Goal: Task Accomplishment & Management: Use online tool/utility

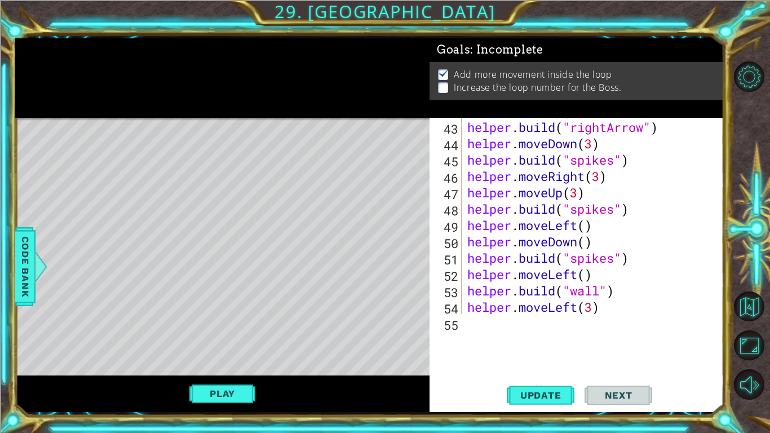
scroll to position [768, 0]
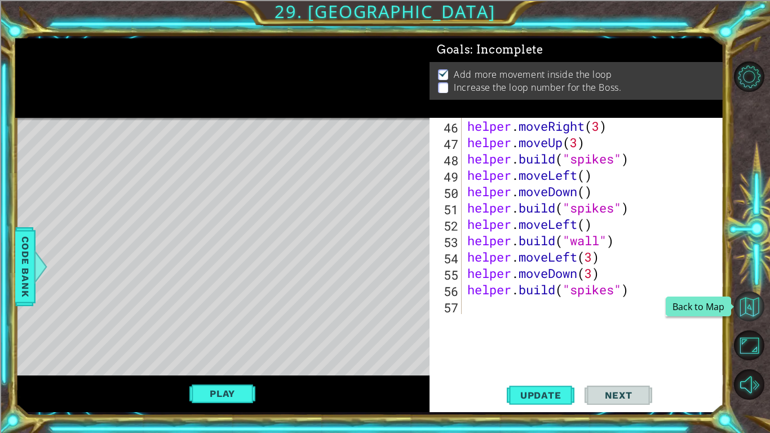
click at [753, 303] on button "Back to Map" at bounding box center [749, 306] width 30 height 30
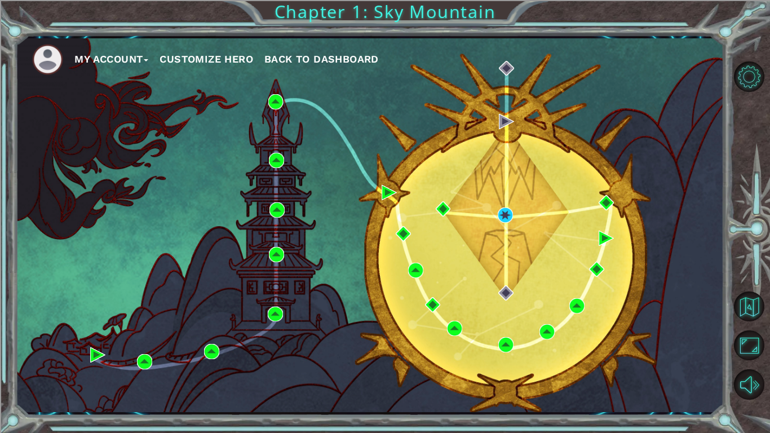
click at [317, 61] on span "Back to Dashboard" at bounding box center [321, 59] width 114 height 12
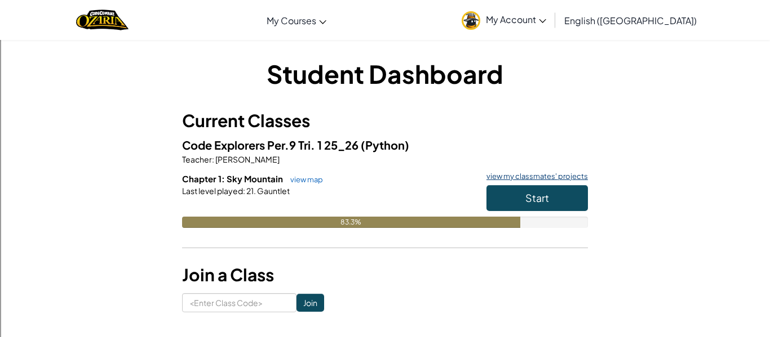
click at [523, 175] on link "view my classmates' projects" at bounding box center [534, 176] width 107 height 7
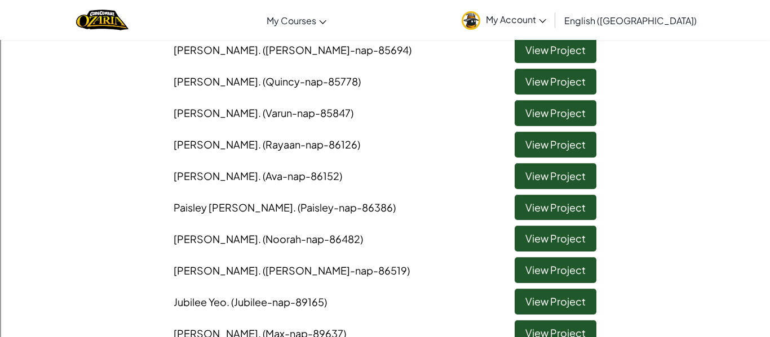
scroll to position [222, 0]
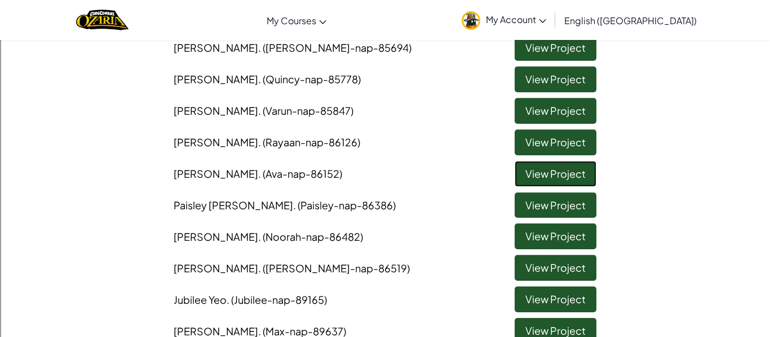
click at [523, 176] on link "View Project" at bounding box center [555, 174] width 82 height 26
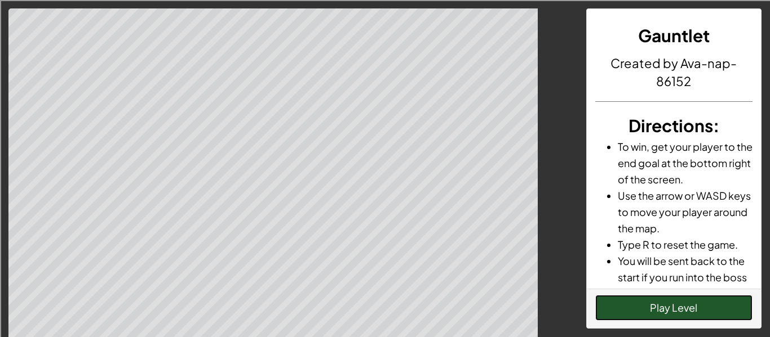
click at [664, 308] on button "Play Level" at bounding box center [674, 308] width 158 height 26
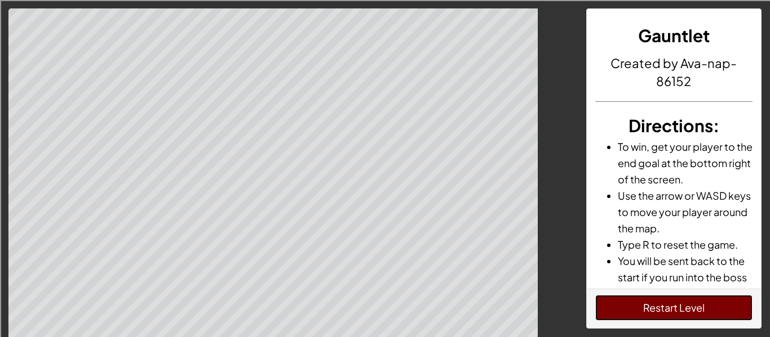
click at [663, 306] on button "Restart Level" at bounding box center [674, 308] width 158 height 26
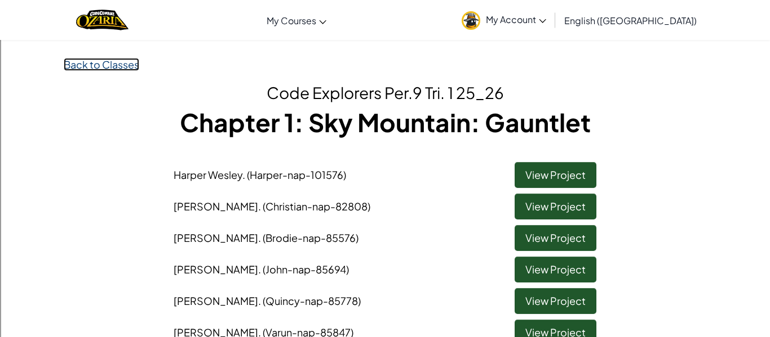
click at [97, 60] on link "Back to Classes" at bounding box center [101, 64] width 75 height 13
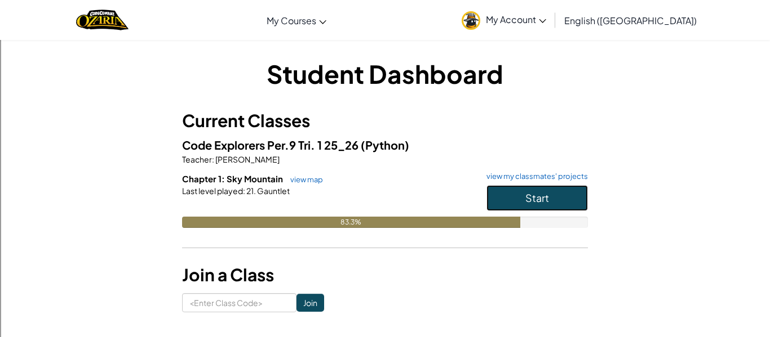
click at [568, 198] on button "Start" at bounding box center [536, 198] width 101 height 26
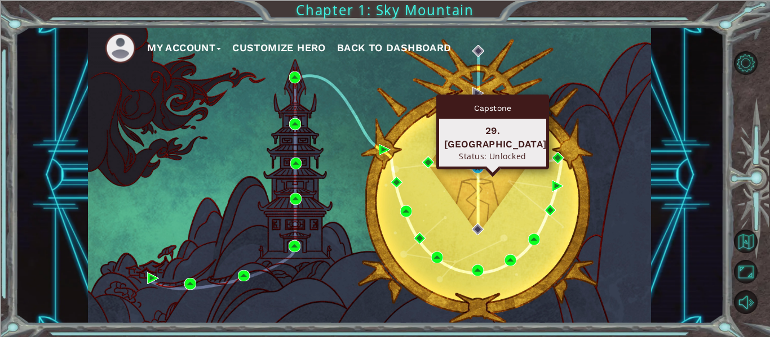
click at [476, 163] on div "Capstone 29. [GEOGRAPHIC_DATA] Status: Unlocked" at bounding box center [492, 132] width 113 height 75
click at [475, 165] on img at bounding box center [478, 168] width 12 height 12
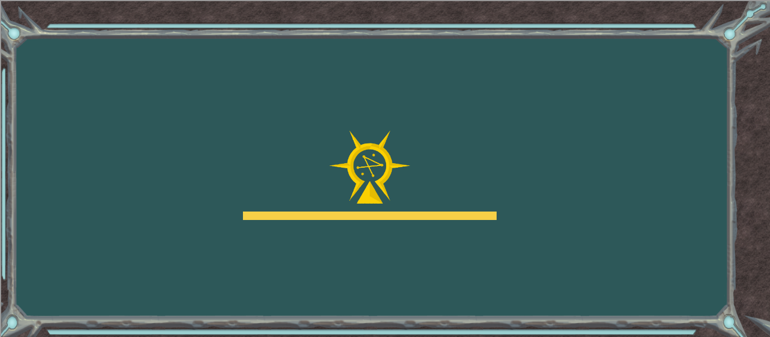
click at [554, 202] on div "Goals Error loading from server. Try refreshing the page. You'll need to join a…" at bounding box center [385, 168] width 770 height 337
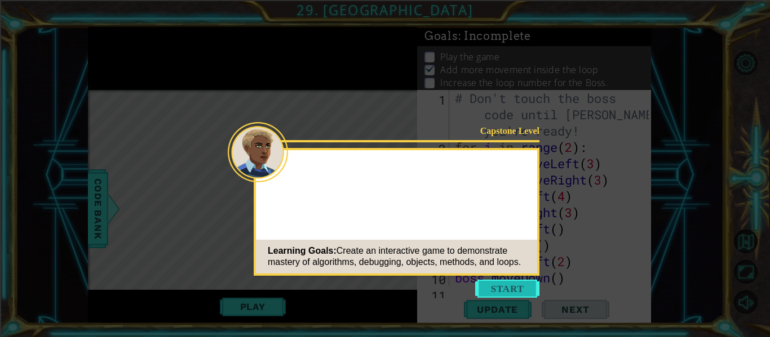
click at [508, 289] on button "Start" at bounding box center [507, 289] width 64 height 18
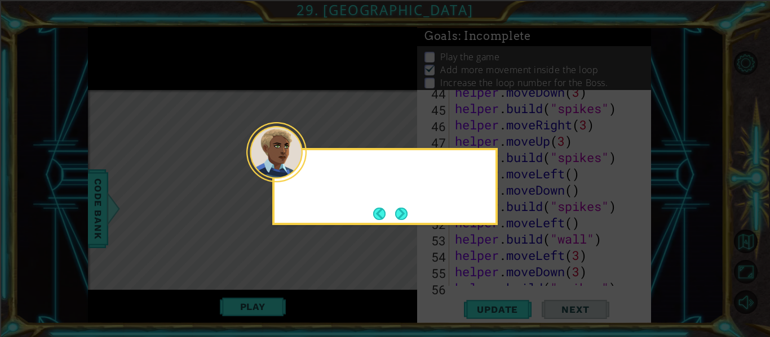
scroll to position [784, 0]
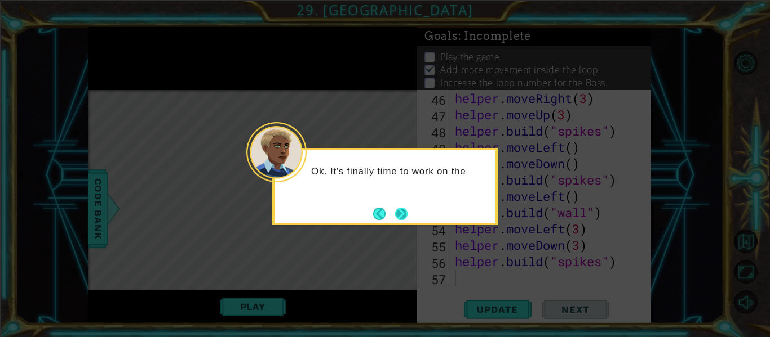
click at [406, 214] on button "Next" at bounding box center [401, 214] width 12 height 12
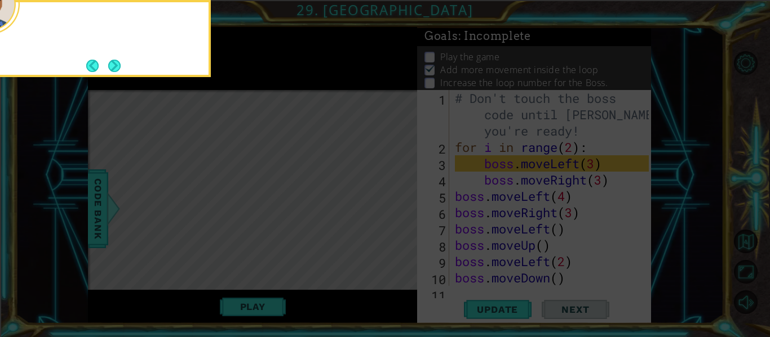
scroll to position [0, 0]
click at [115, 69] on button "Next" at bounding box center [114, 66] width 12 height 12
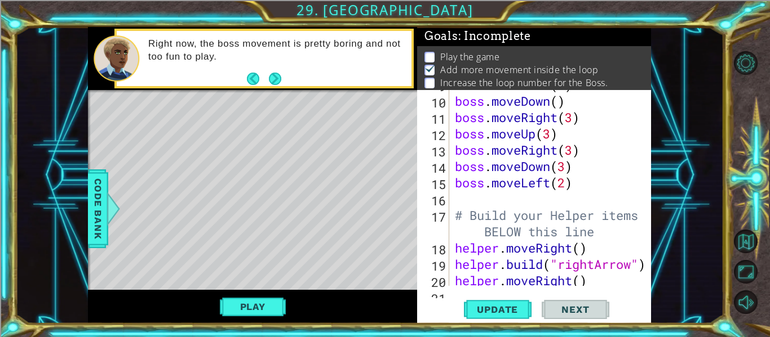
scroll to position [177, 0]
click at [472, 199] on div "boss . moveLeft ( 2 ) boss . moveDown ( ) boss . moveRight ( 3 ) boss . moveUp …" at bounding box center [553, 190] width 202 height 229
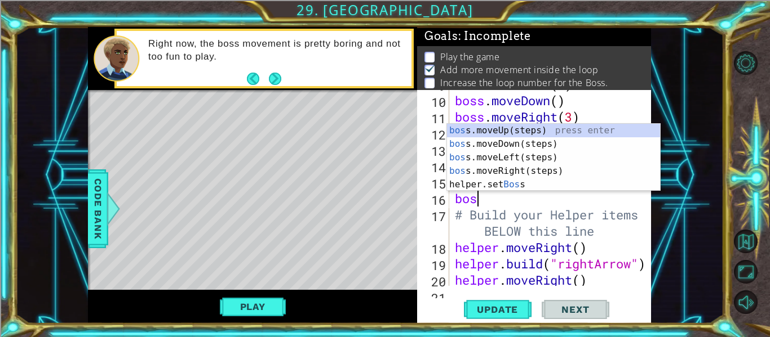
scroll to position [0, 1]
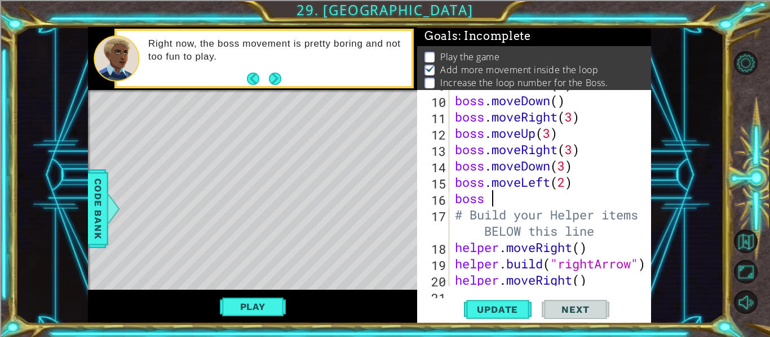
type textarea "boss"
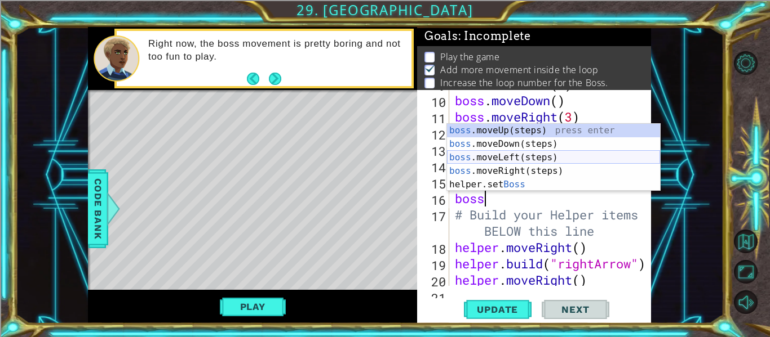
click at [503, 154] on div "boss .moveUp(steps) press enter boss .moveDown(steps) press enter boss .moveLef…" at bounding box center [553, 171] width 213 height 95
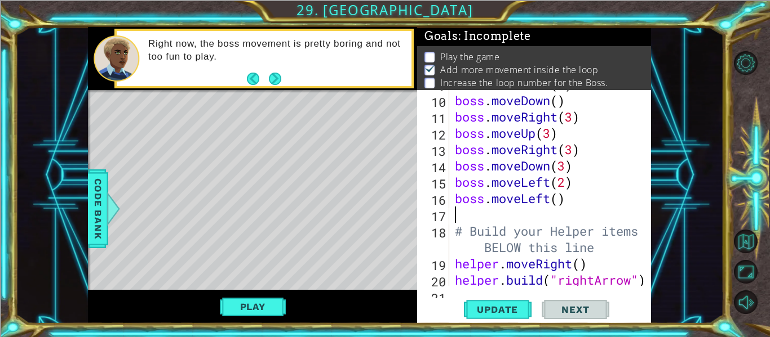
scroll to position [0, 0]
click at [559, 202] on div "boss . moveLeft ( 2 ) boss . moveDown ( ) boss . moveRight ( 3 ) boss . moveUp …" at bounding box center [553, 190] width 202 height 229
type textarea "boss.moveLeft(4)"
click at [467, 219] on div "boss . moveLeft ( 2 ) boss . moveDown ( ) boss . moveRight ( 3 ) boss . moveUp …" at bounding box center [553, 190] width 202 height 229
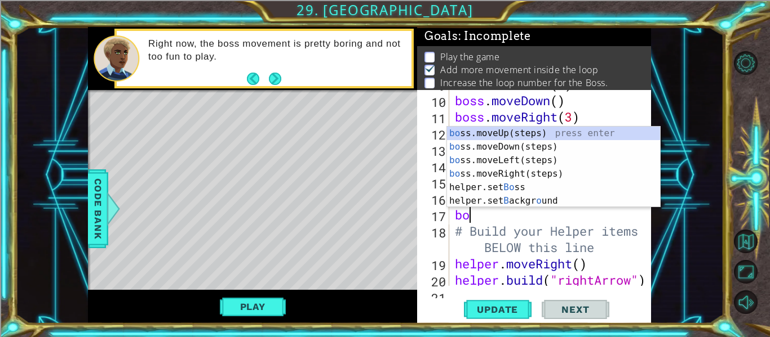
scroll to position [0, 1]
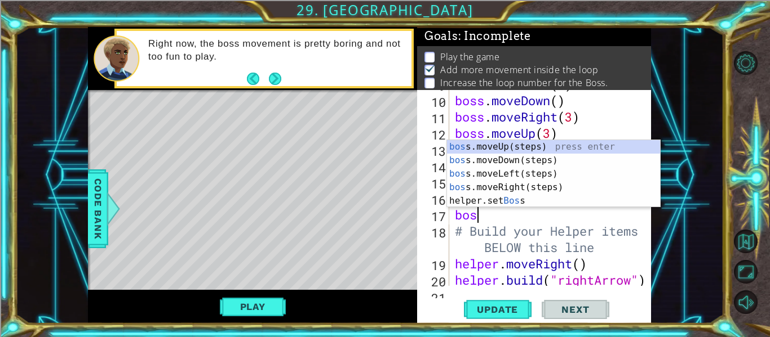
type textarea "boss"
click at [496, 146] on div "boss .moveUp(steps) press enter boss .moveDown(steps) press enter boss .moveLef…" at bounding box center [553, 187] width 213 height 95
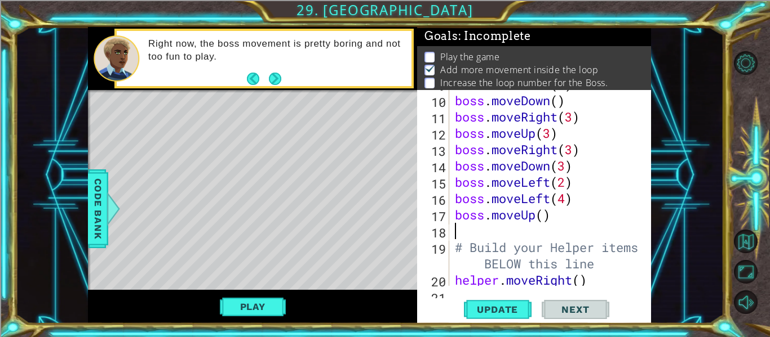
click at [544, 214] on div "boss . moveLeft ( 2 ) boss . moveDown ( ) boss . moveRight ( 3 ) boss . moveUp …" at bounding box center [553, 190] width 202 height 229
type textarea "boss.moveUp(4)"
click at [464, 231] on div "boss . moveLeft ( 2 ) boss . moveDown ( ) boss . moveRight ( 3 ) boss . moveUp …" at bounding box center [553, 190] width 202 height 229
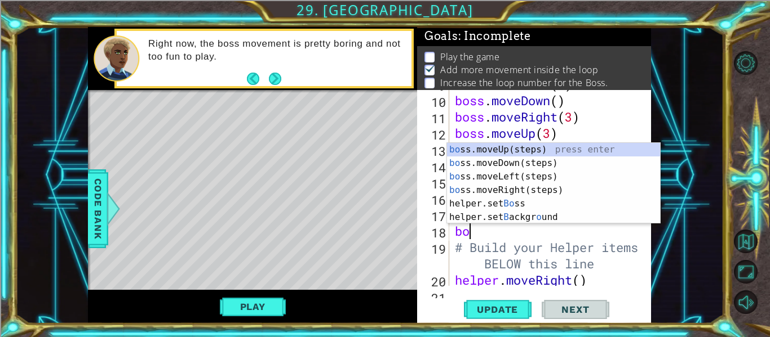
scroll to position [0, 1]
type textarea "boss"
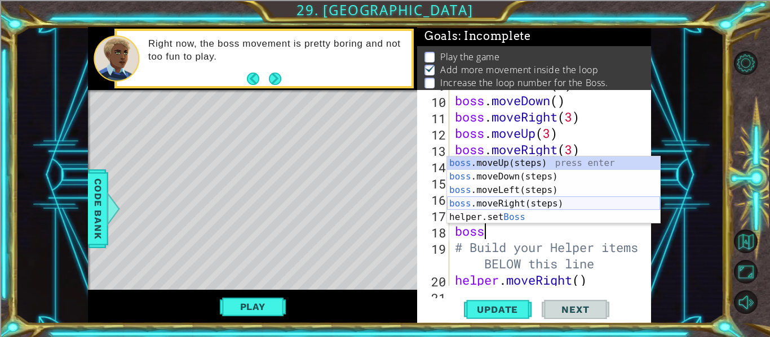
click at [496, 205] on div "boss .moveUp(steps) press enter boss .moveDown(steps) press enter boss .moveLef…" at bounding box center [553, 204] width 213 height 95
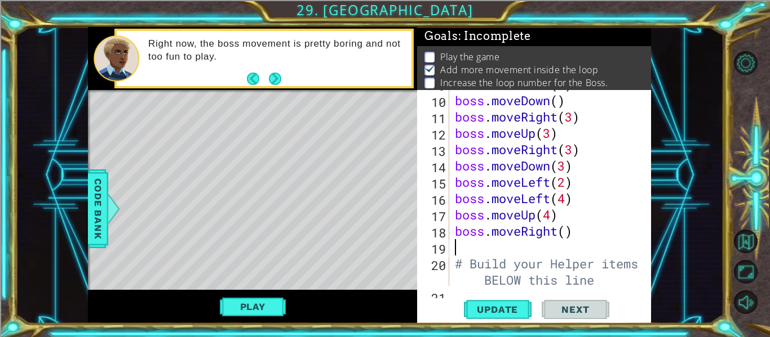
click at [564, 229] on div "boss . moveLeft ( 2 ) boss . moveDown ( ) boss . moveRight ( 3 ) boss . moveUp …" at bounding box center [553, 198] width 202 height 245
type textarea "boss.moveRight(2)"
click at [467, 247] on div "boss . moveLeft ( 2 ) boss . moveDown ( ) boss . moveRight ( 3 ) boss . moveUp …" at bounding box center [553, 198] width 202 height 245
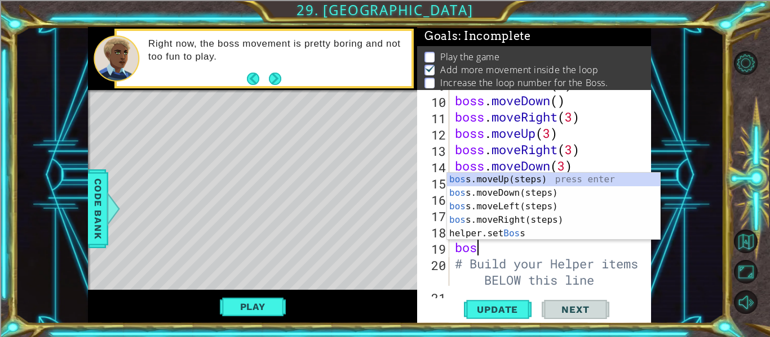
scroll to position [0, 1]
type textarea "boss"
click at [488, 192] on div "boss .moveUp(steps) press enter boss .moveDown(steps) press enter boss .moveLef…" at bounding box center [553, 220] width 213 height 95
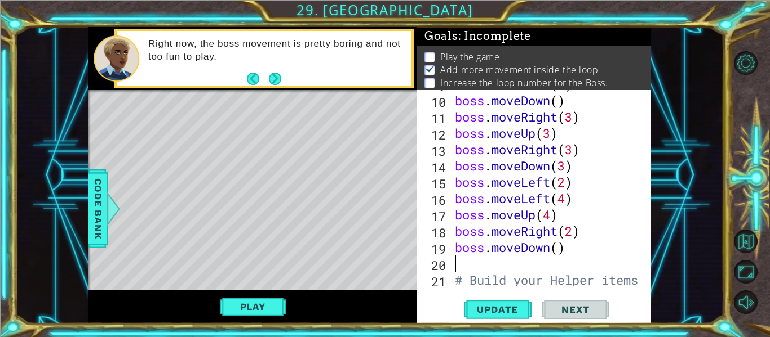
scroll to position [0, 0]
click at [559, 245] on div "boss . moveLeft ( 2 ) boss . moveDown ( ) boss . moveRight ( 3 ) boss . moveUp …" at bounding box center [553, 198] width 202 height 245
type textarea "boss.moveDown(2)"
click at [479, 263] on div "boss . moveLeft ( 2 ) boss . moveDown ( ) boss . moveRight ( 3 ) boss . moveUp …" at bounding box center [553, 198] width 202 height 245
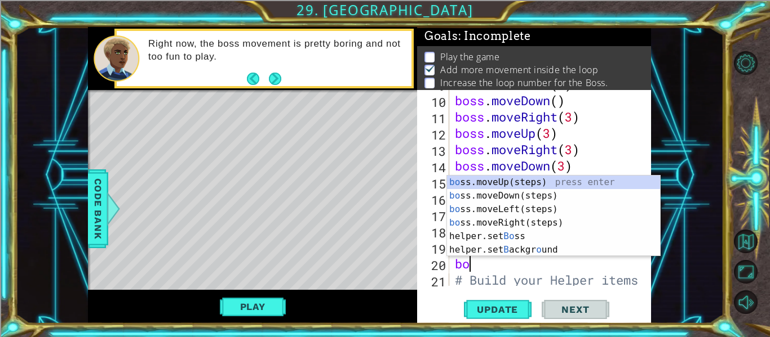
scroll to position [0, 1]
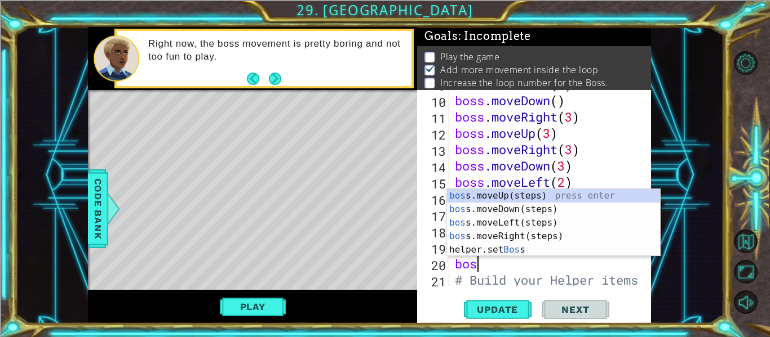
type textarea "boss"
click at [504, 240] on div "boss .moveUp(steps) press enter boss .moveDown(steps) press enter boss .moveLef…" at bounding box center [553, 236] width 213 height 95
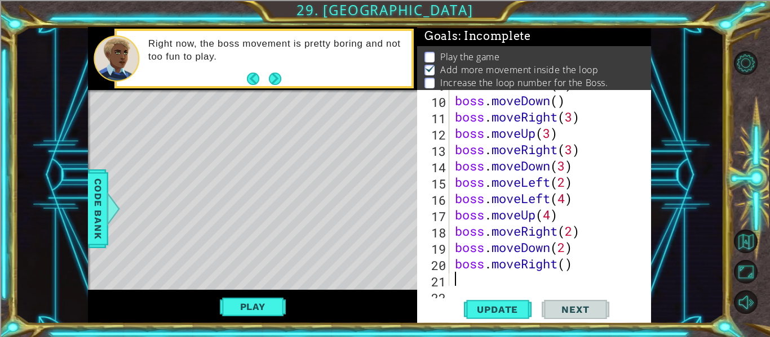
click at [568, 263] on div "boss . moveLeft ( 2 ) boss . moveDown ( ) boss . moveRight ( 3 ) boss . moveUp …" at bounding box center [553, 190] width 202 height 229
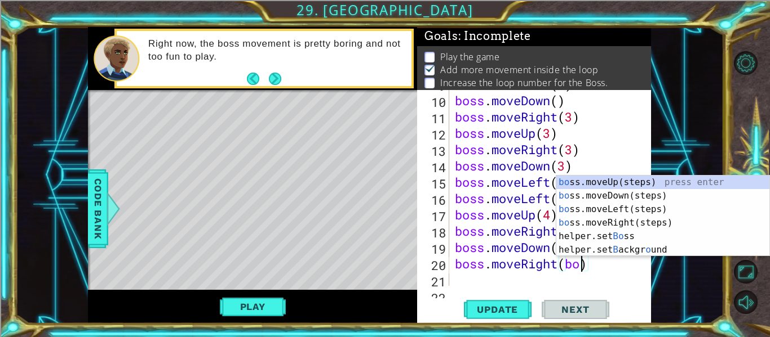
scroll to position [0, 5]
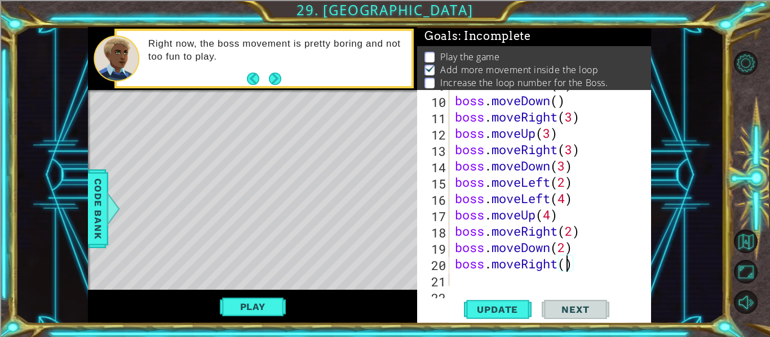
type textarea "boss.moveRight(2)"
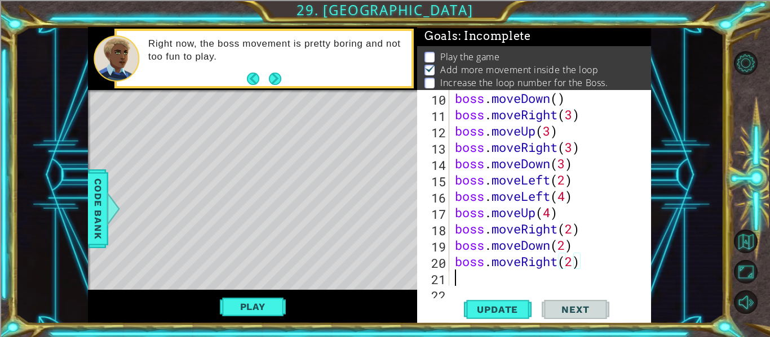
click at [466, 279] on div "boss . moveDown ( ) boss . moveRight ( 3 ) boss . moveUp ( 3 ) boss . moveRight…" at bounding box center [553, 212] width 202 height 245
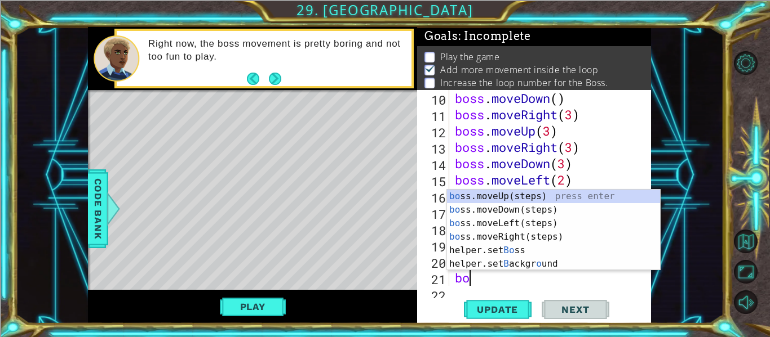
type textarea "bos"
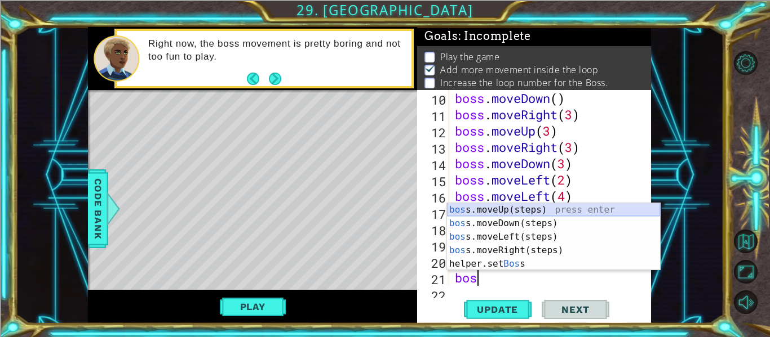
click at [482, 210] on div "bos s.moveUp(steps) press enter bos s.moveDown(steps) press enter bos s.moveLef…" at bounding box center [553, 250] width 213 height 95
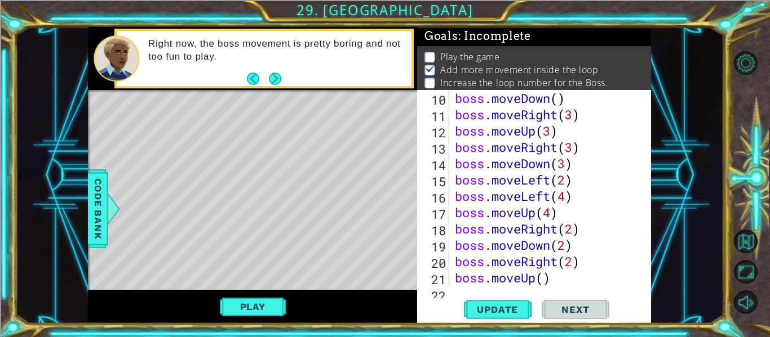
click at [544, 278] on div "boss . moveDown ( ) boss . moveRight ( 3 ) boss . moveUp ( 3 ) boss . moveRight…" at bounding box center [553, 204] width 202 height 229
type textarea "boss.moveUp(2)"
click at [455, 291] on div "boss.moveUp(2) 10 11 12 13 14 15 16 17 18 19 20 21 22 boss . moveDown ( ) boss …" at bounding box center [534, 207] width 234 height 234
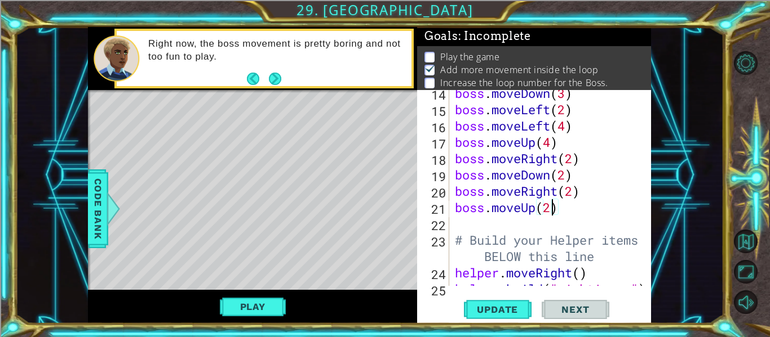
scroll to position [251, 0]
click at [458, 215] on div "boss . moveDown ( 3 ) boss . moveLeft ( 2 ) boss . moveLeft ( 4 ) boss . moveUp…" at bounding box center [553, 199] width 202 height 229
click at [463, 220] on div "boss . moveDown ( 3 ) boss . moveLeft ( 2 ) boss . moveLeft ( 4 ) boss . moveUp…" at bounding box center [553, 199] width 202 height 229
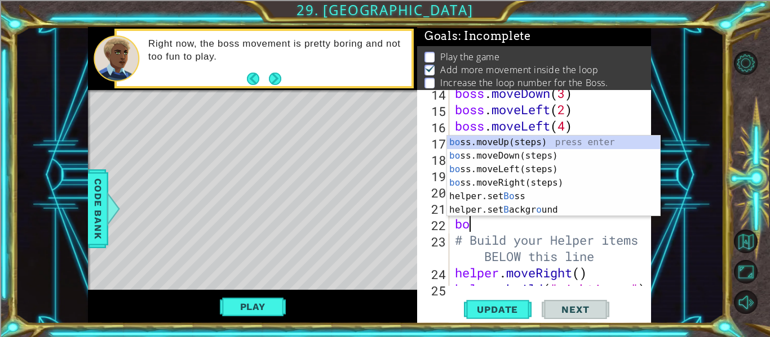
scroll to position [0, 1]
type textarea "boss"
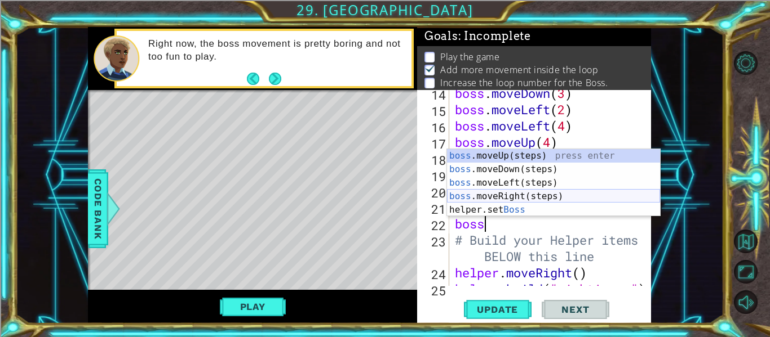
click at [489, 198] on div "boss .moveUp(steps) press enter boss .moveDown(steps) press enter boss .moveLef…" at bounding box center [553, 196] width 213 height 95
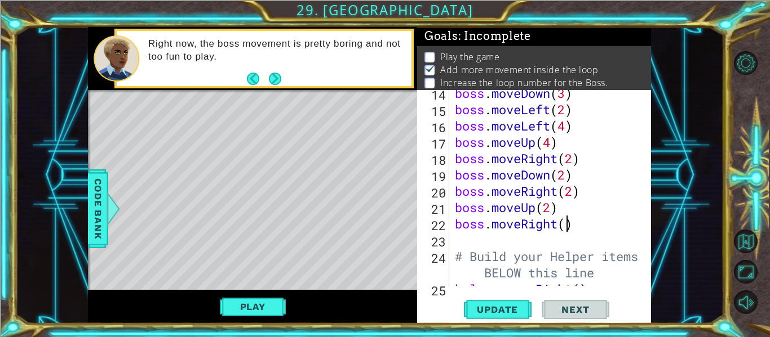
click at [567, 224] on div "boss . moveDown ( 3 ) boss . moveLeft ( 2 ) boss . moveLeft ( 4 ) boss . moveUp…" at bounding box center [553, 199] width 202 height 229
type textarea "boss.moveRight(2)"
click at [467, 237] on div "boss . moveDown ( 3 ) boss . moveLeft ( 2 ) boss . moveLeft ( 4 ) boss . moveUp…" at bounding box center [553, 199] width 202 height 229
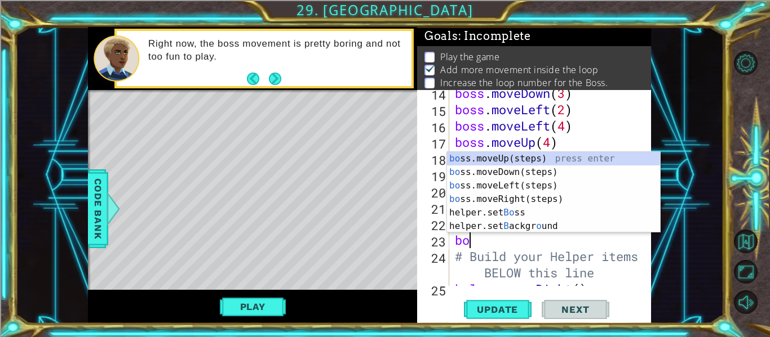
scroll to position [0, 1]
type textarea "boss"
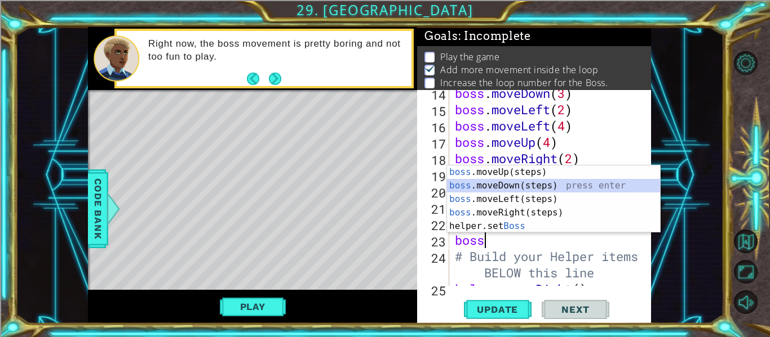
click at [515, 187] on div "boss .moveUp(steps) press enter boss .moveDown(steps) press enter boss .moveLef…" at bounding box center [553, 213] width 213 height 95
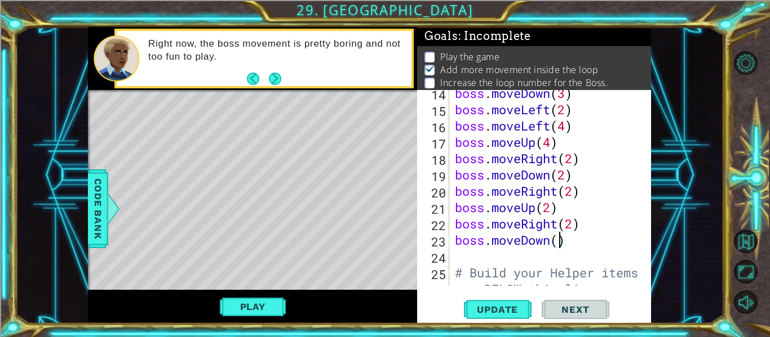
click at [558, 239] on div "boss . moveDown ( 3 ) boss . moveLeft ( 2 ) boss . moveLeft ( 4 ) boss . moveUp…" at bounding box center [553, 207] width 202 height 245
type textarea "boss.moveDown(4)"
click at [514, 305] on span "Update" at bounding box center [497, 309] width 64 height 11
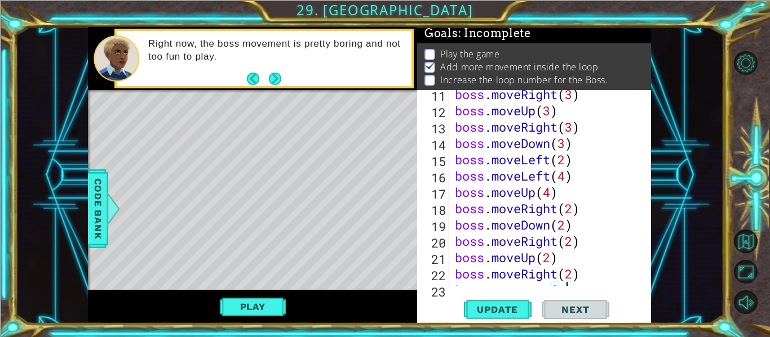
scroll to position [190, 0]
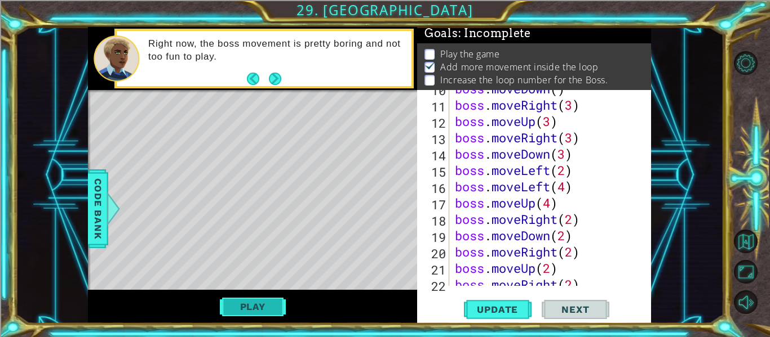
click at [238, 300] on button "Play" at bounding box center [253, 306] width 66 height 21
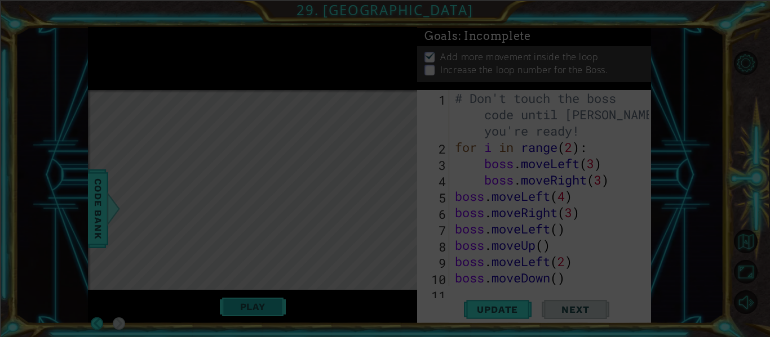
scroll to position [0, 0]
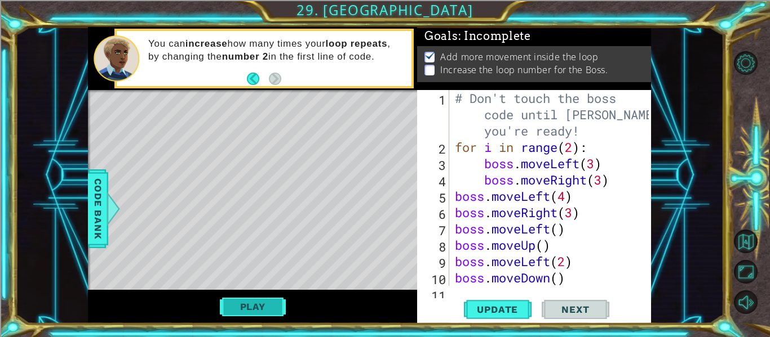
click at [273, 304] on button "Play" at bounding box center [253, 306] width 66 height 21
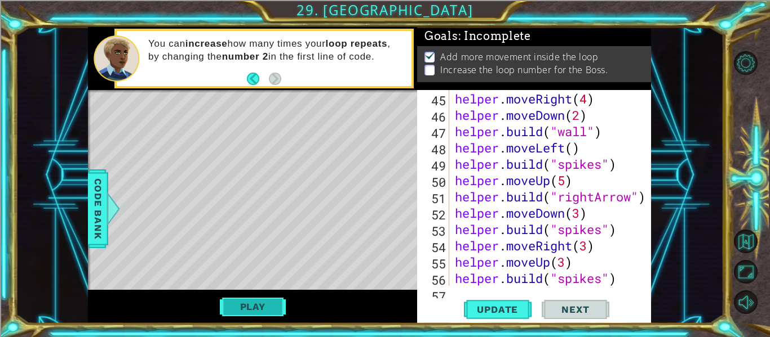
scroll to position [915, 0]
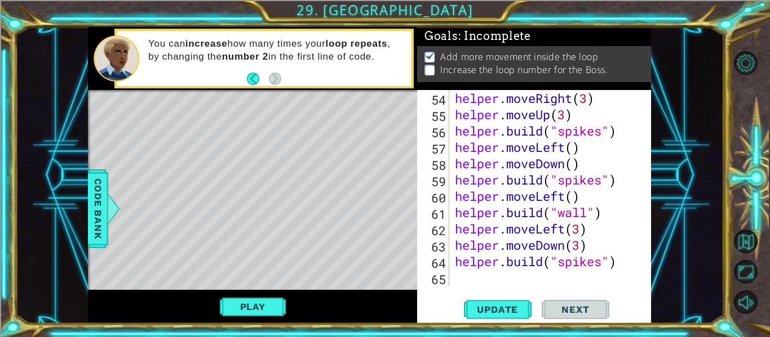
click at [474, 279] on div "helper . moveRight ( 3 ) helper . moveUp ( 3 ) helper . build ( "spikes" ) help…" at bounding box center [553, 204] width 202 height 229
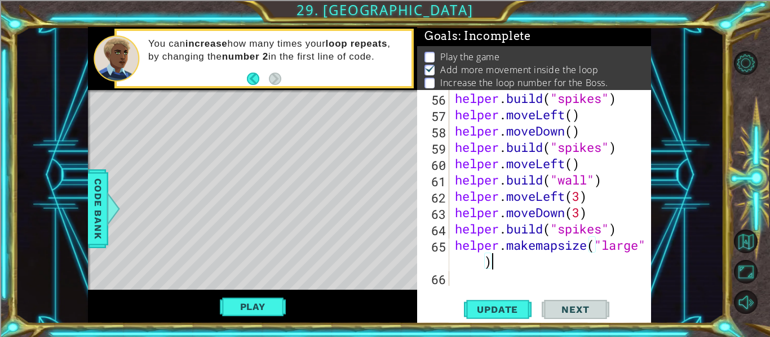
scroll to position [948, 0]
click at [499, 310] on span "Update" at bounding box center [497, 309] width 64 height 11
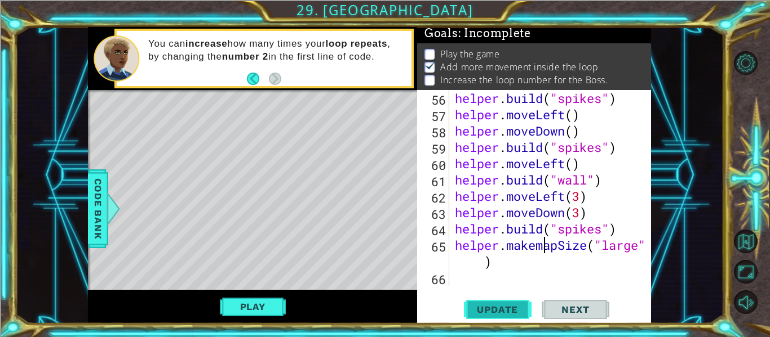
click at [519, 313] on span "Update" at bounding box center [497, 309] width 64 height 11
click at [510, 312] on span "Update" at bounding box center [497, 309] width 64 height 11
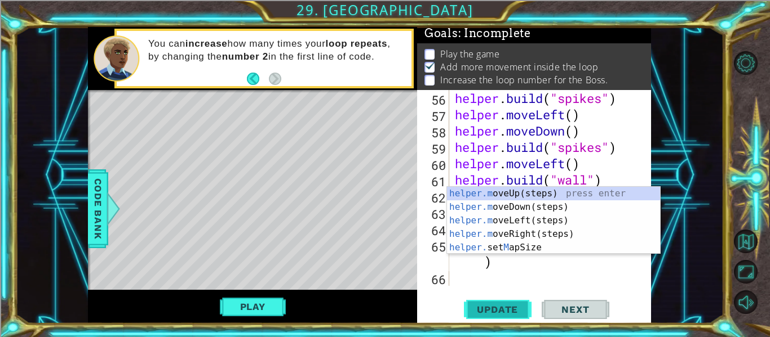
click at [509, 305] on span "Update" at bounding box center [497, 309] width 64 height 11
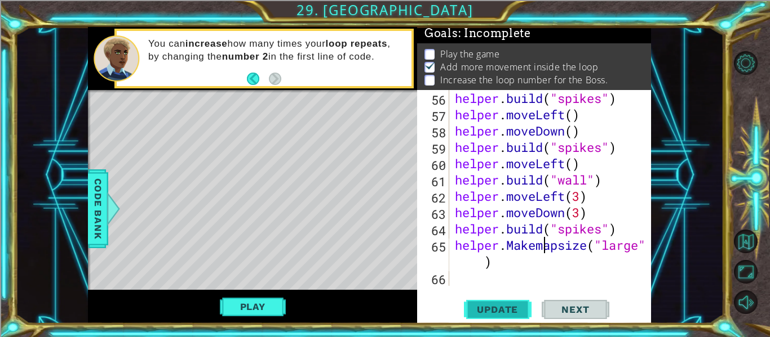
type textarea "helper.Makemapsize("large")"
click at [522, 304] on span "Update" at bounding box center [497, 309] width 64 height 11
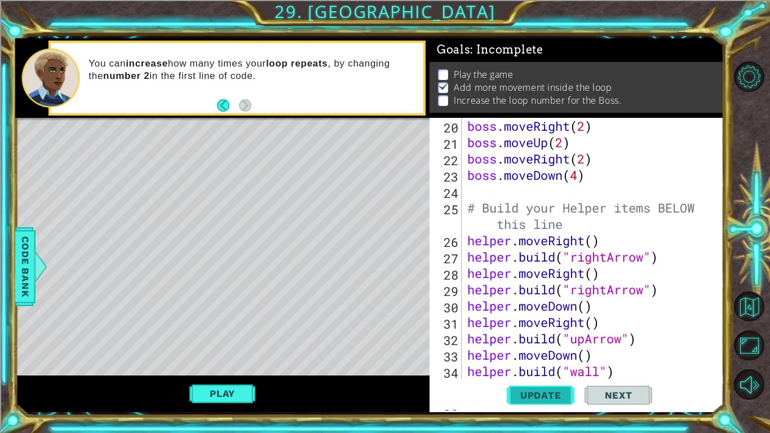
scroll to position [345, 0]
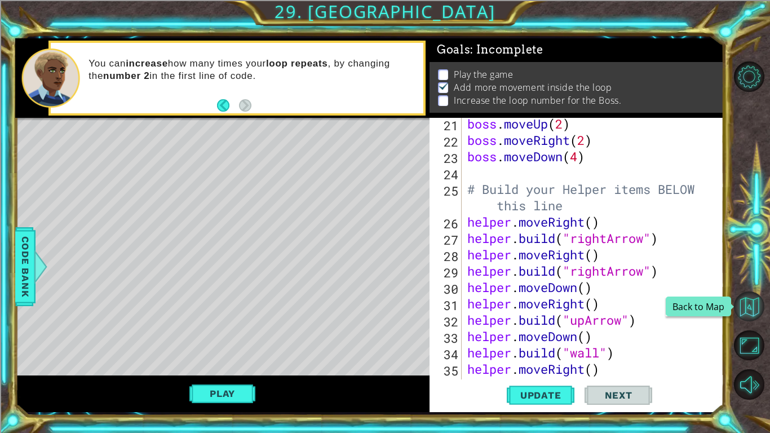
click at [753, 310] on button "Back to Map" at bounding box center [749, 306] width 30 height 30
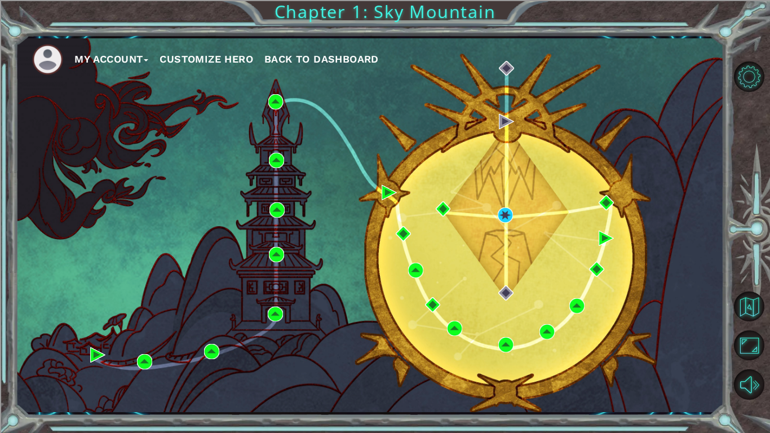
click at [475, 225] on div "My Account Customize Hero Back to Dashboard" at bounding box center [369, 225] width 708 height 374
click at [505, 217] on img at bounding box center [504, 214] width 15 height 15
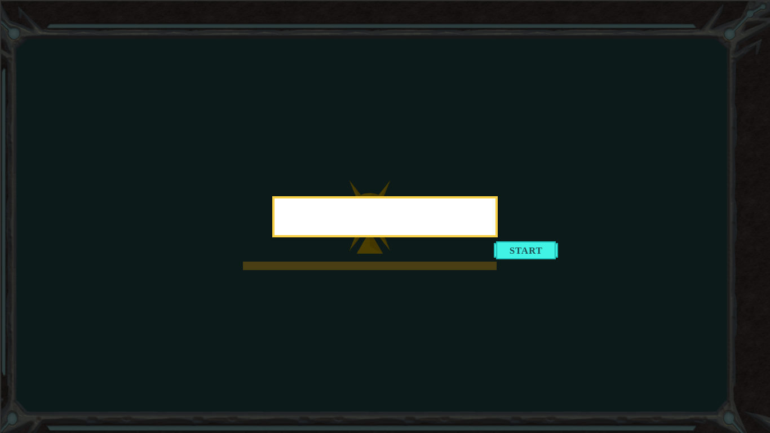
click at [510, 246] on button "Start" at bounding box center [526, 250] width 64 height 18
click at [529, 250] on icon at bounding box center [385, 216] width 770 height 433
click at [508, 234] on icon at bounding box center [385, 216] width 770 height 433
click at [522, 263] on icon at bounding box center [385, 216] width 770 height 433
click at [301, 223] on button "Next" at bounding box center [302, 221] width 12 height 12
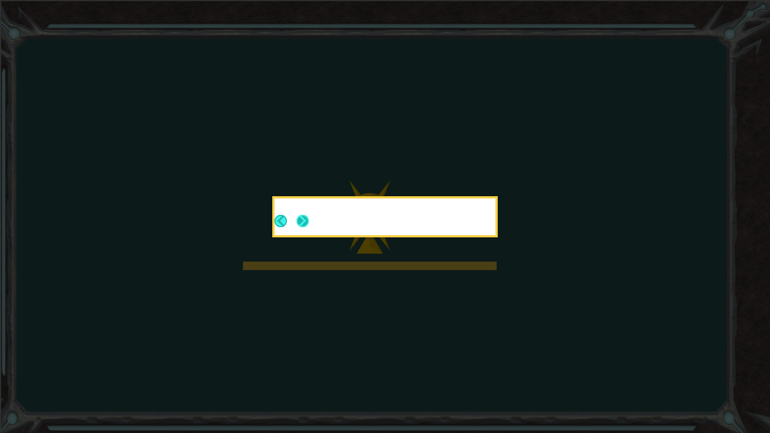
click at [301, 223] on icon at bounding box center [385, 216] width 770 height 433
click at [305, 217] on icon at bounding box center [385, 216] width 770 height 433
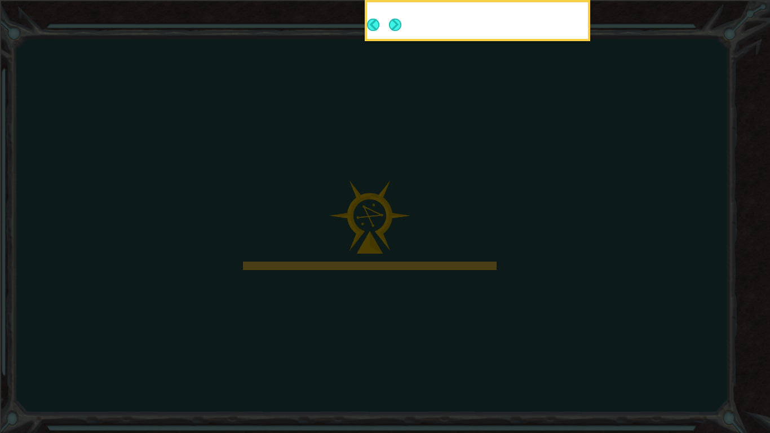
click at [395, 23] on button "Next" at bounding box center [395, 25] width 12 height 12
click at [395, 24] on icon at bounding box center [385, 70] width 770 height 726
click at [399, 19] on icon at bounding box center [385, 70] width 770 height 726
click at [398, 23] on icon at bounding box center [385, 70] width 770 height 726
click at [398, 26] on icon at bounding box center [385, 70] width 770 height 726
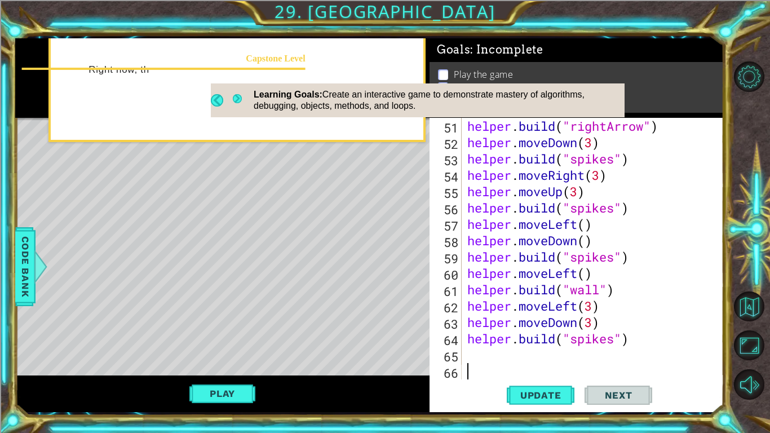
scroll to position [850, 0]
click at [235, 337] on button "Play" at bounding box center [222, 393] width 66 height 21
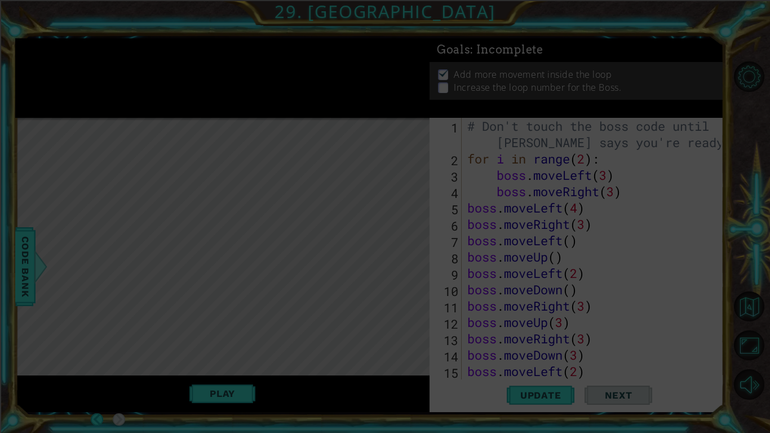
scroll to position [0, 0]
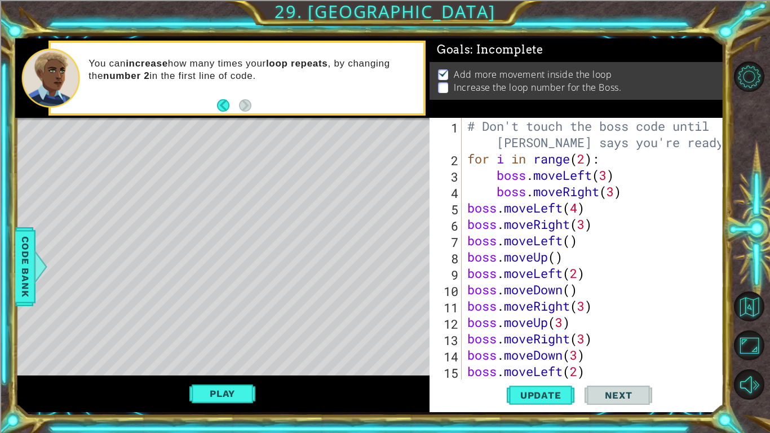
click at [586, 158] on div "# Don't touch the boss code until [PERSON_NAME] says you're ready! for i in ran…" at bounding box center [595, 273] width 261 height 310
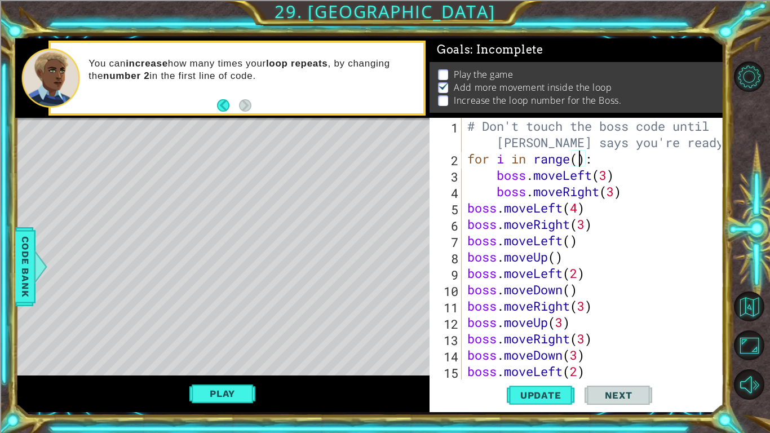
scroll to position [0, 5]
type textarea "for i in range(4):"
click at [545, 337] on span "Update" at bounding box center [541, 394] width 64 height 11
click at [535, 337] on span "Update" at bounding box center [541, 394] width 64 height 11
click at [248, 337] on button "Play" at bounding box center [222, 393] width 66 height 21
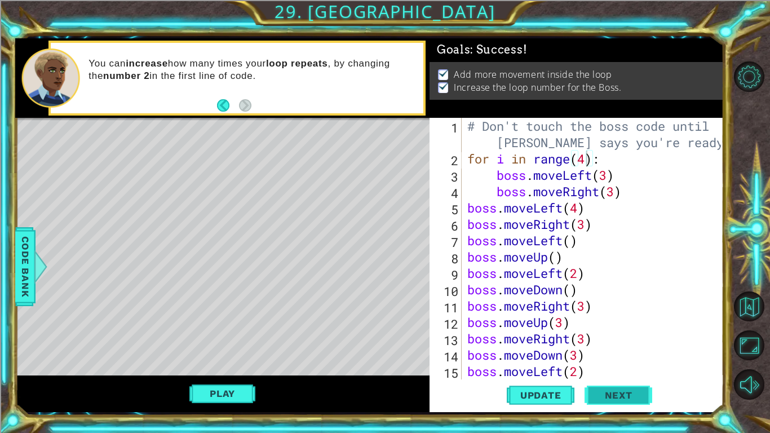
click at [635, 337] on button "Next" at bounding box center [618, 394] width 68 height 29
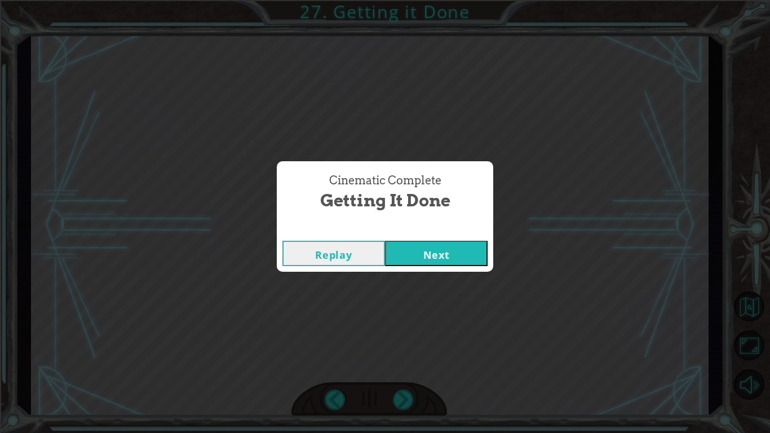
click at [446, 242] on button "Next" at bounding box center [436, 253] width 103 height 25
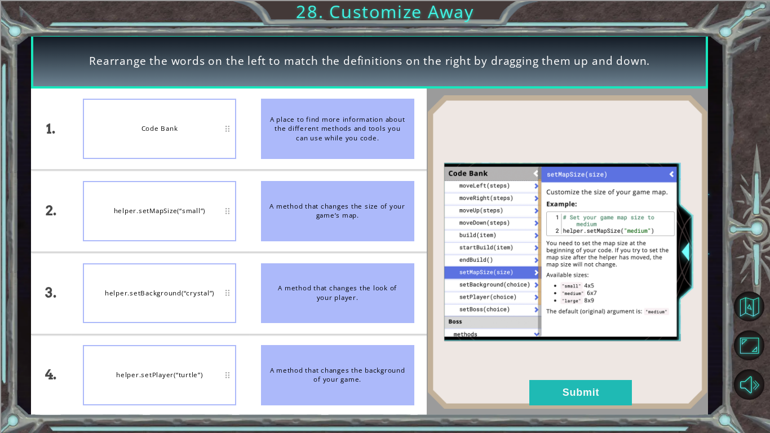
drag, startPoint x: 331, startPoint y: 213, endPoint x: 333, endPoint y: 159, distance: 54.1
click at [333, 159] on ul "A place to find more information about the different methods and tools you can …" at bounding box center [337, 251] width 178 height 327
click at [559, 337] on button "Submit" at bounding box center [580, 392] width 103 height 25
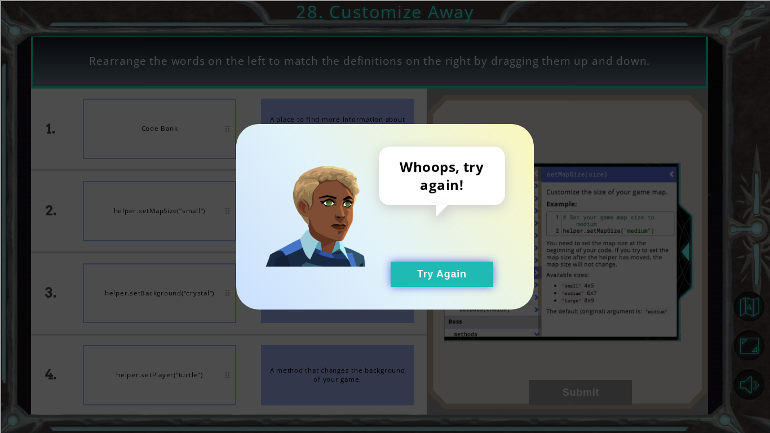
click at [438, 281] on button "Try Again" at bounding box center [441, 273] width 103 height 25
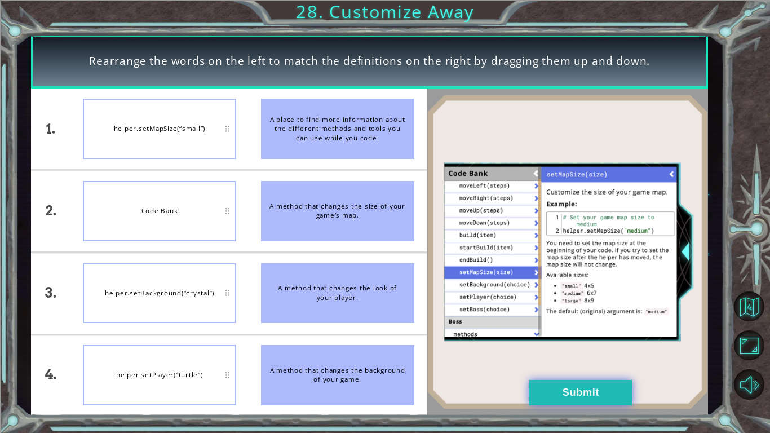
click at [544, 337] on button "Submit" at bounding box center [580, 392] width 103 height 25
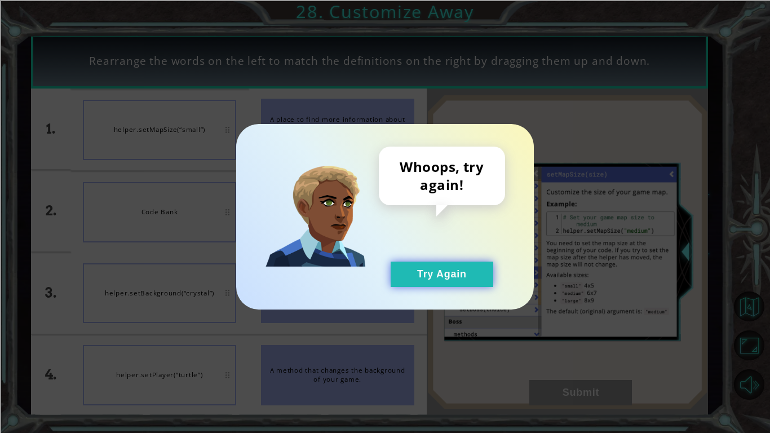
click at [415, 274] on button "Try Again" at bounding box center [441, 273] width 103 height 25
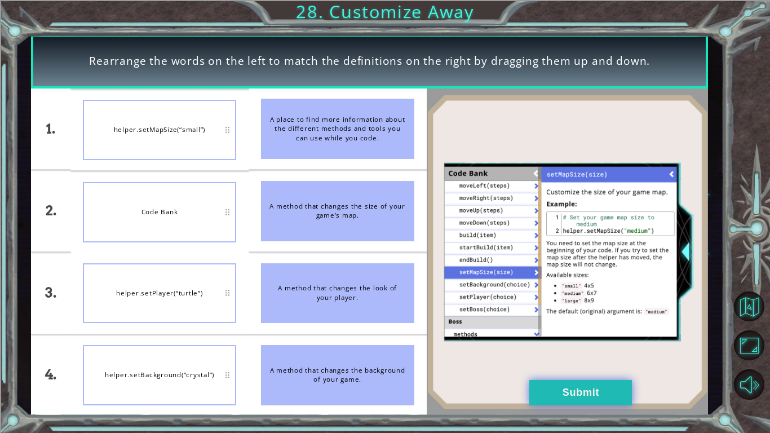
click at [548, 337] on button "Submit" at bounding box center [580, 392] width 103 height 25
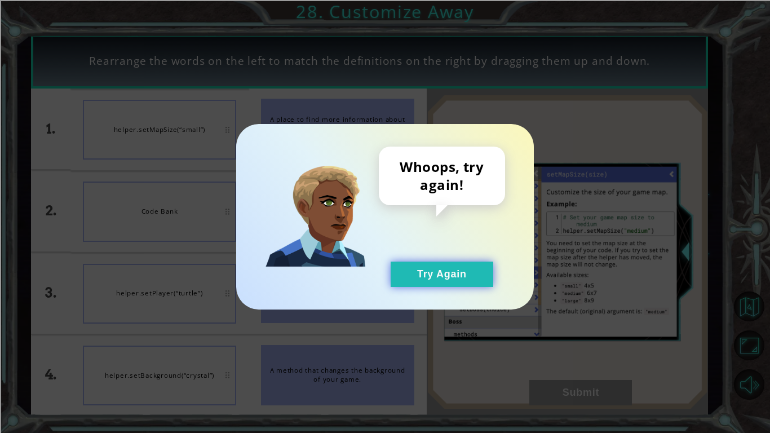
click at [466, 275] on button "Try Again" at bounding box center [441, 273] width 103 height 25
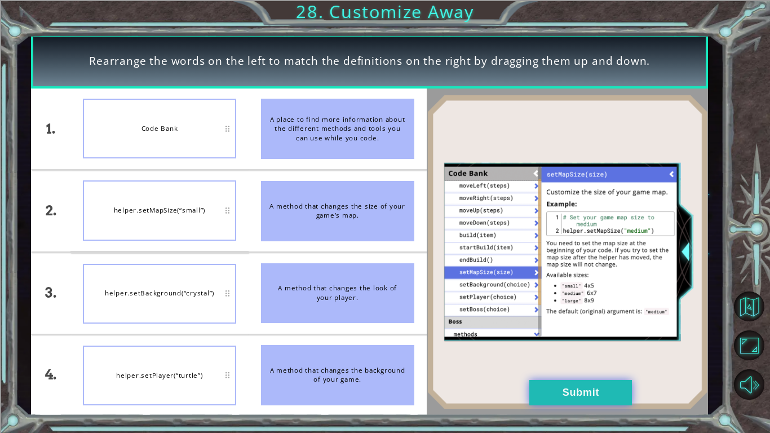
click at [567, 337] on button "Submit" at bounding box center [580, 392] width 103 height 25
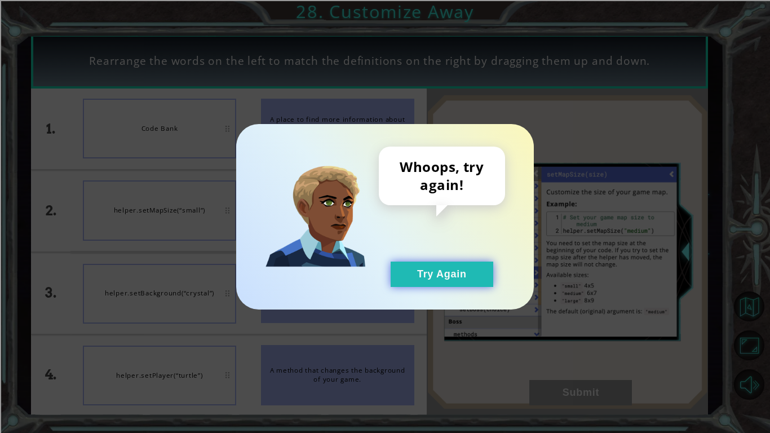
click at [411, 274] on button "Try Again" at bounding box center [441, 273] width 103 height 25
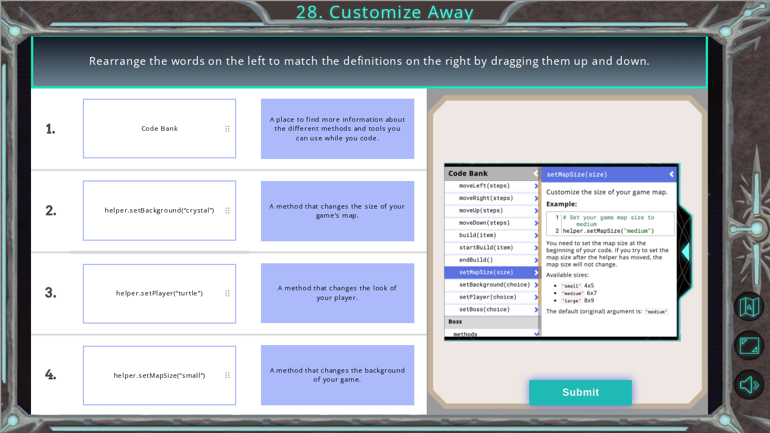
click at [567, 337] on button "Submit" at bounding box center [580, 392] width 103 height 25
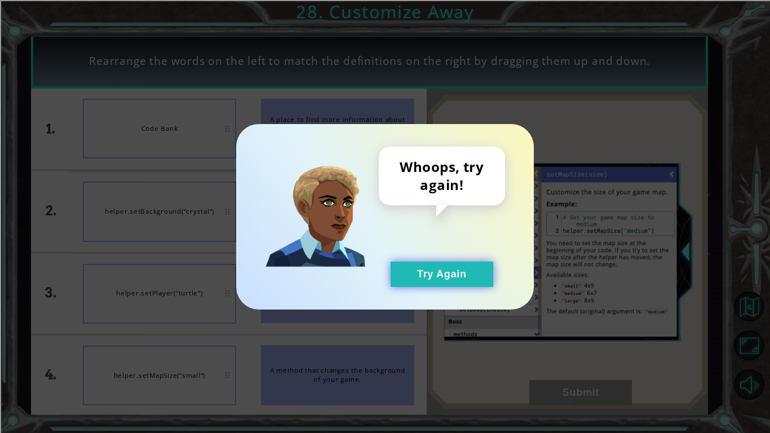
click at [476, 277] on button "Try Again" at bounding box center [441, 273] width 103 height 25
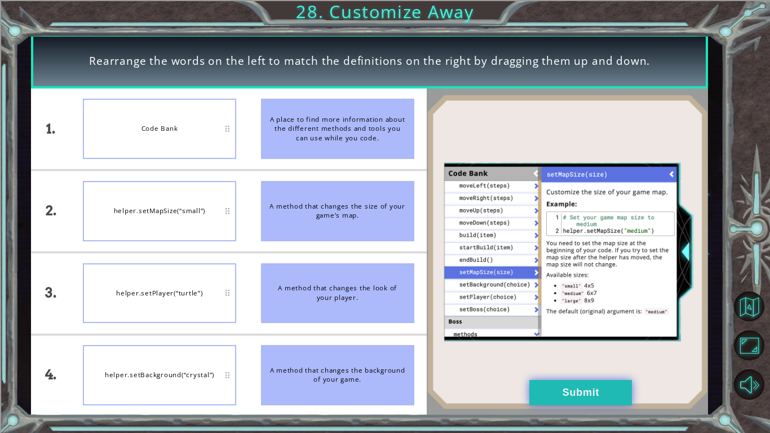
click at [534, 337] on button "Submit" at bounding box center [580, 392] width 103 height 25
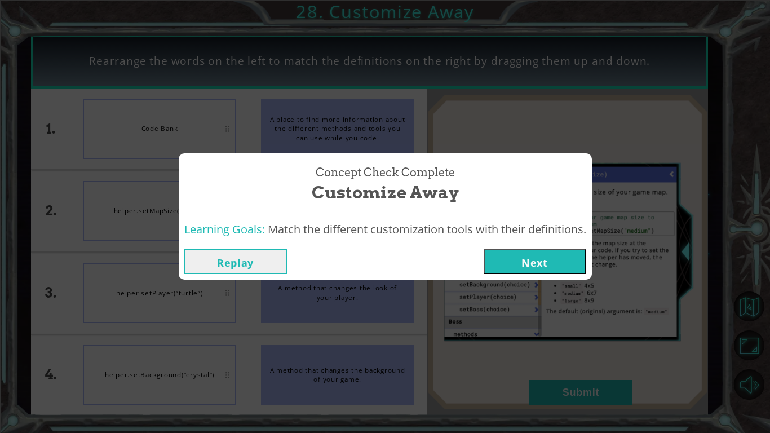
click at [557, 265] on button "Next" at bounding box center [534, 260] width 103 height 25
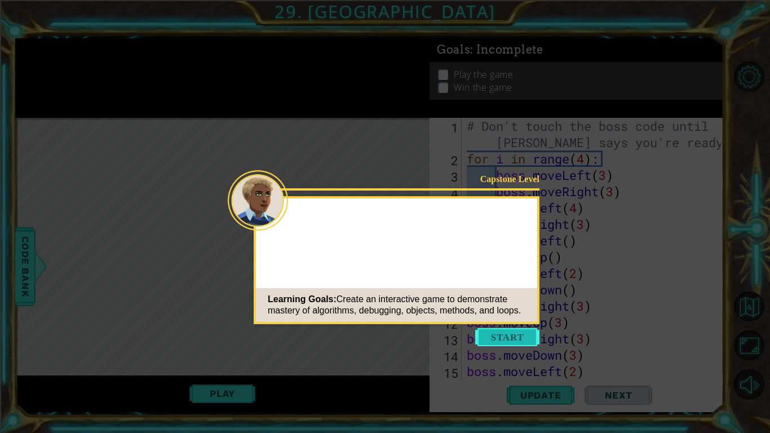
click at [499, 337] on button "Start" at bounding box center [507, 337] width 64 height 18
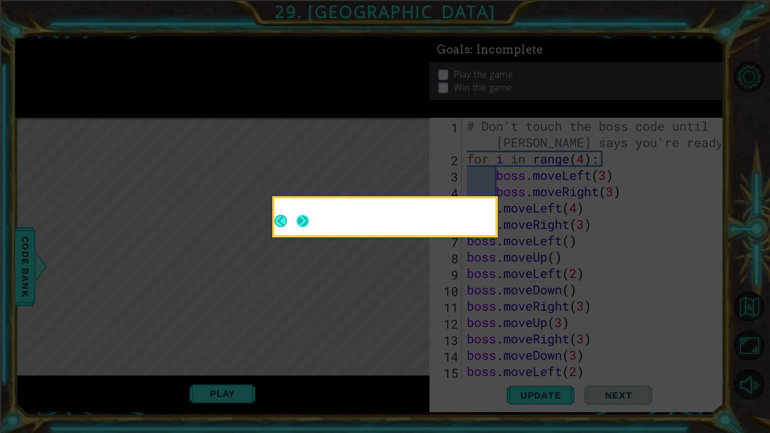
click at [303, 219] on button "Next" at bounding box center [302, 221] width 12 height 12
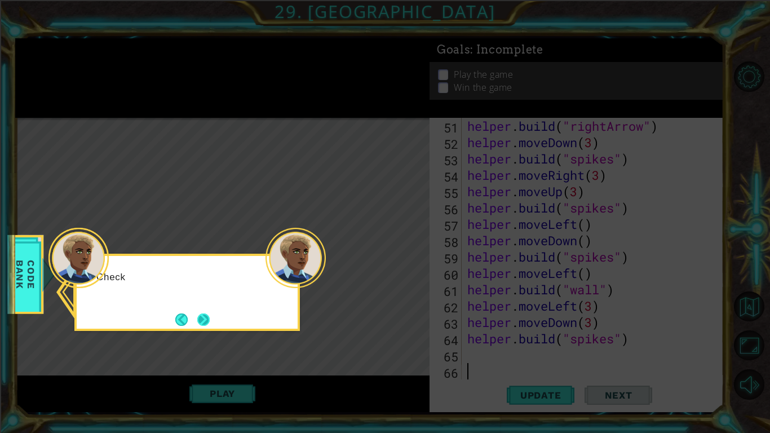
scroll to position [850, 0]
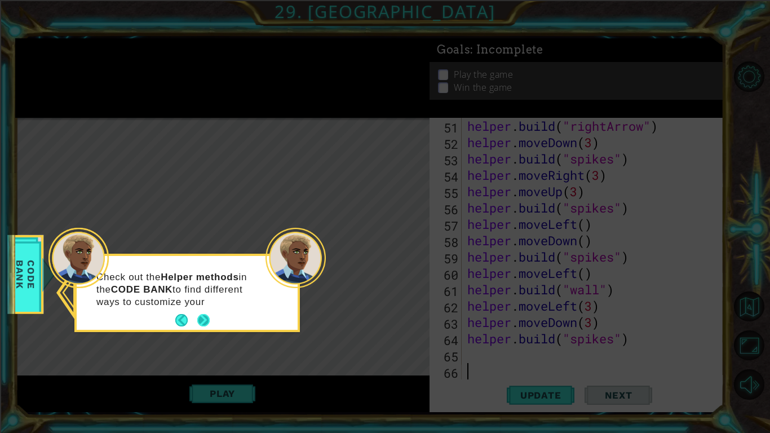
click at [205, 317] on button "Next" at bounding box center [203, 320] width 12 height 12
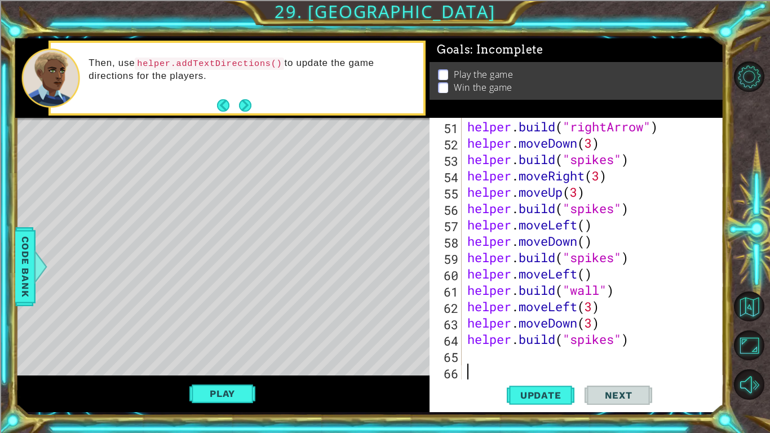
scroll to position [849, 0]
click at [544, 337] on span "Update" at bounding box center [541, 394] width 64 height 11
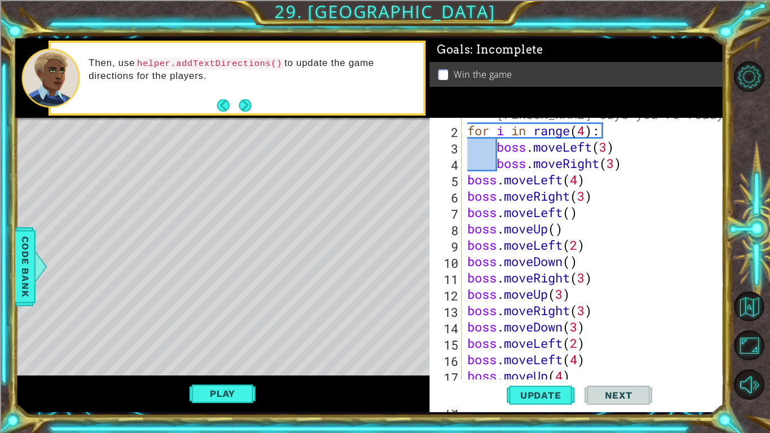
scroll to position [0, 0]
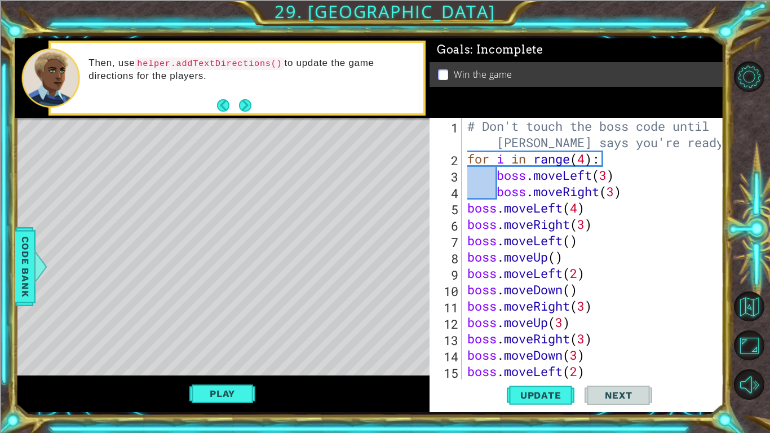
click at [468, 208] on div "# Don't touch the boss code until [PERSON_NAME] says you're ready! for i in ran…" at bounding box center [595, 273] width 261 height 310
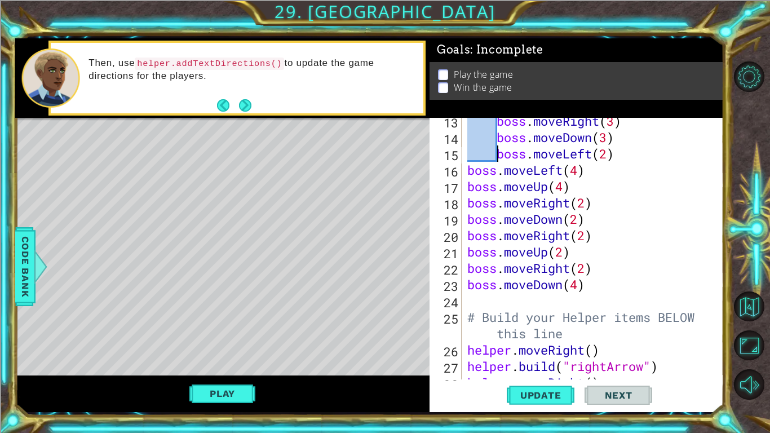
scroll to position [216, 0]
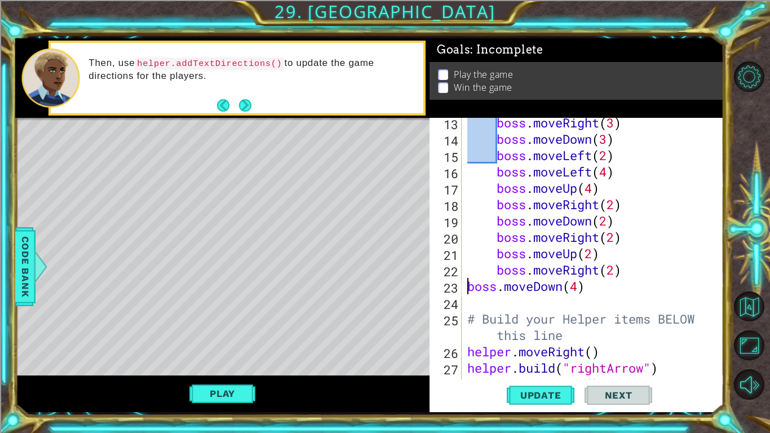
type textarea "boss.moveDown(4)"
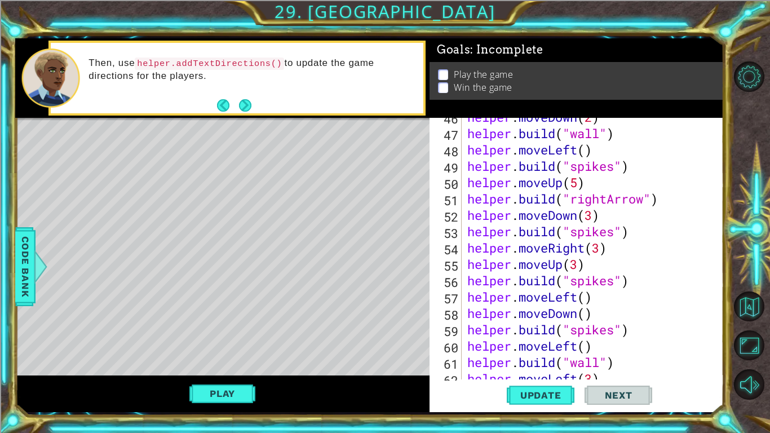
scroll to position [850, 0]
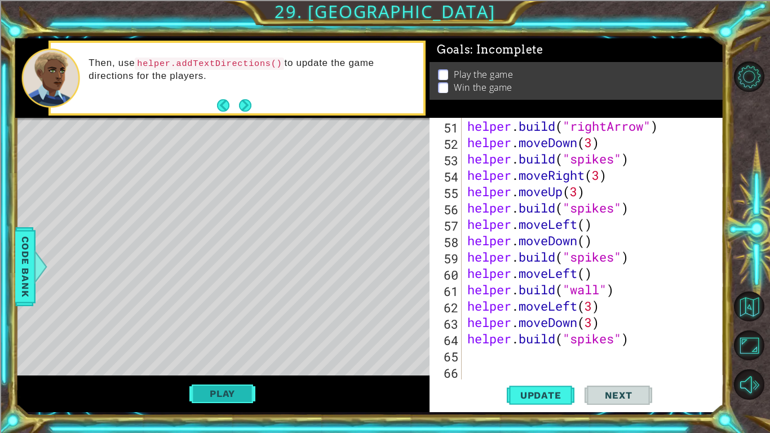
click at [219, 337] on button "Play" at bounding box center [222, 393] width 66 height 21
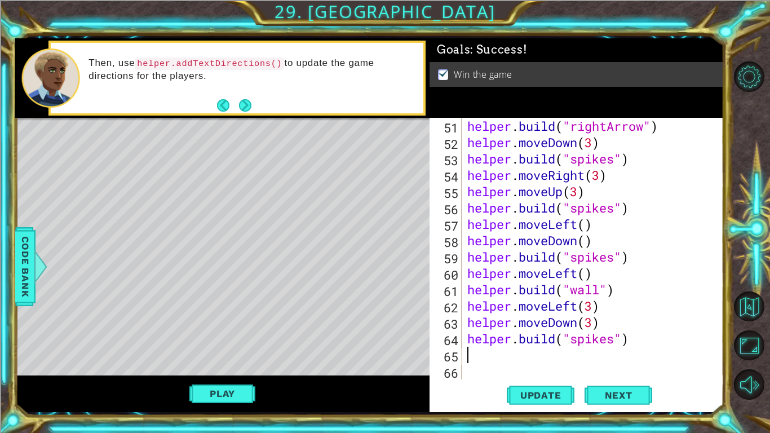
click at [488, 337] on div "helper . build ( "rightArrow" ) helper . moveDown ( 3 ) helper . build ( "spike…" at bounding box center [595, 265] width 261 height 294
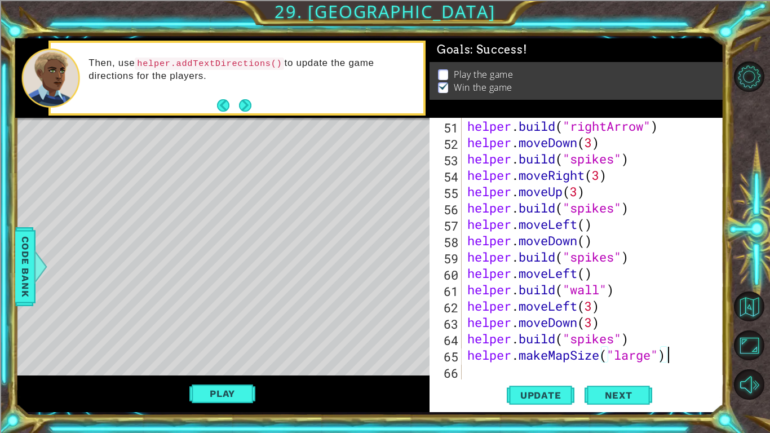
scroll to position [0, 8]
click at [540, 337] on span "Update" at bounding box center [541, 394] width 64 height 11
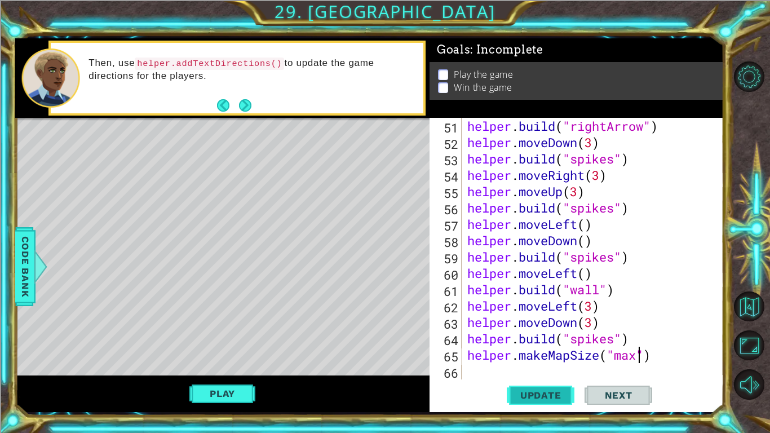
click at [549, 337] on span "Update" at bounding box center [541, 394] width 64 height 11
click at [540, 337] on button "Update" at bounding box center [540, 394] width 68 height 29
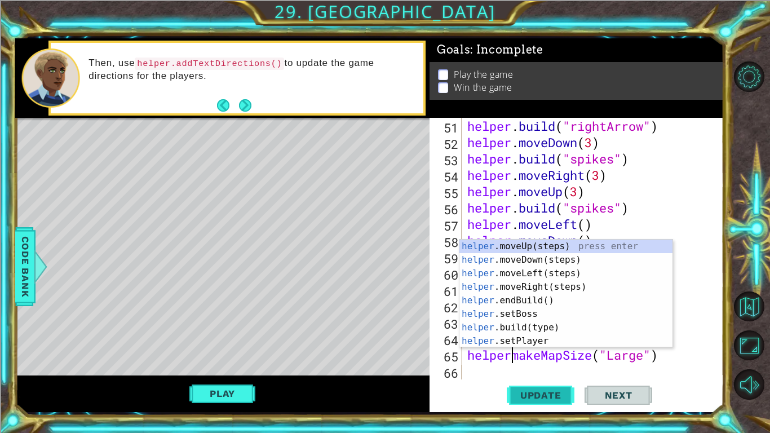
click at [556, 337] on span "Update" at bounding box center [541, 394] width 64 height 11
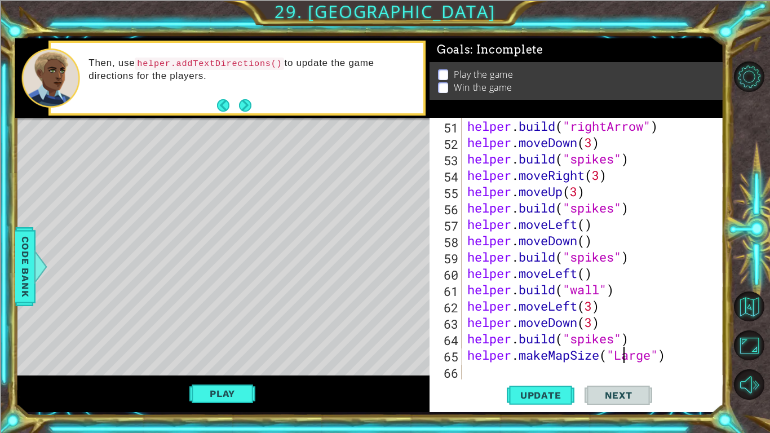
click at [623, 337] on div "helper . build ( "rightArrow" ) helper . moveDown ( 3 ) helper . build ( "spike…" at bounding box center [595, 265] width 261 height 294
type textarea "helper.makeMapSize("large")"
click at [557, 337] on span "Update" at bounding box center [541, 394] width 64 height 11
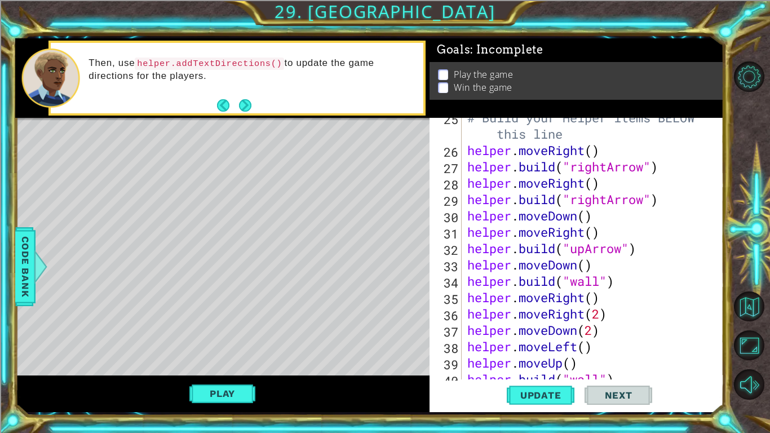
scroll to position [325, 0]
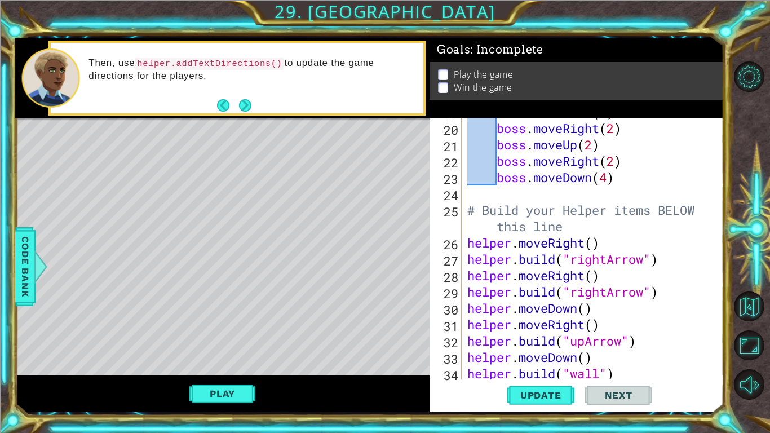
click at [466, 242] on div "boss . moveDown ( 2 ) boss . moveRight ( 2 ) boss . moveUp ( 2 ) boss . moveRig…" at bounding box center [595, 251] width 261 height 294
type textarea "helper.moveRight()"
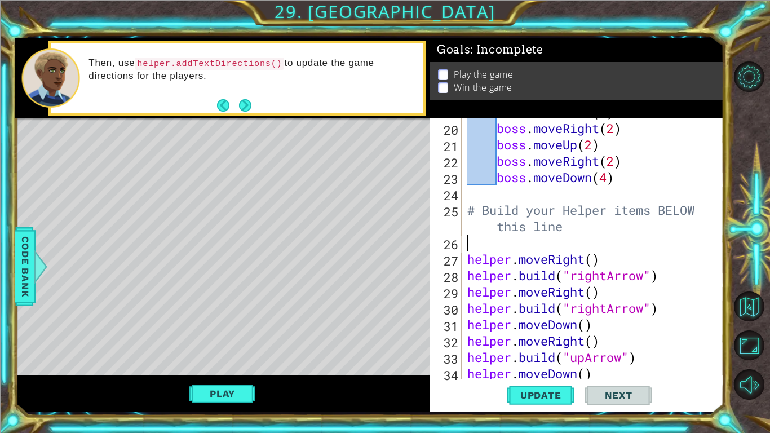
paste textarea "helper.makeMapSize("large")"
type textarea "helper.makeMapSize("large")"
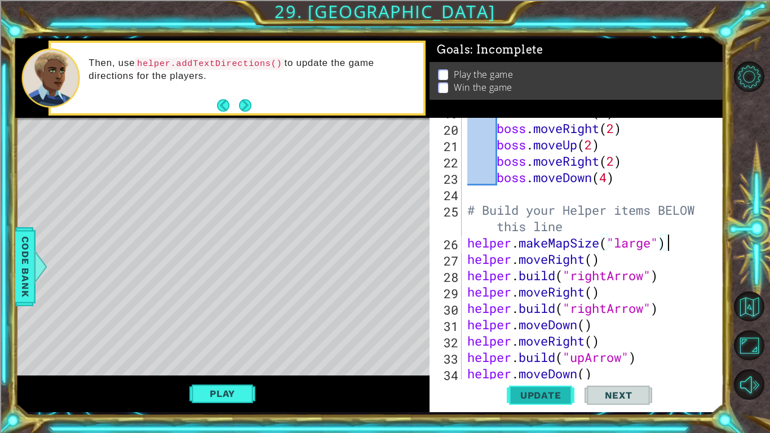
click at [553, 337] on span "Update" at bounding box center [541, 394] width 64 height 11
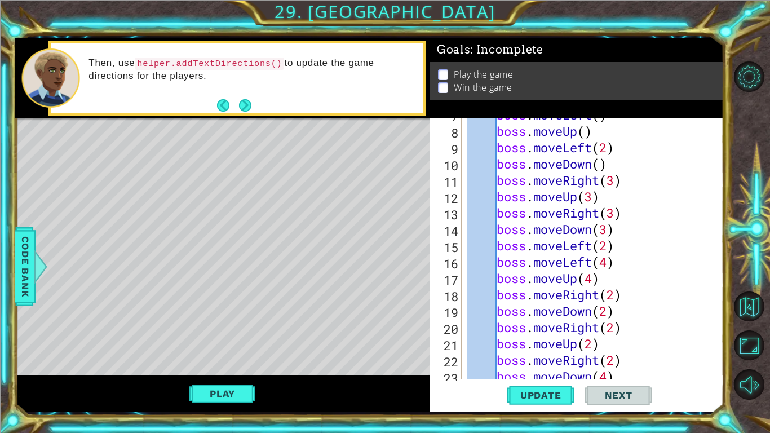
scroll to position [0, 0]
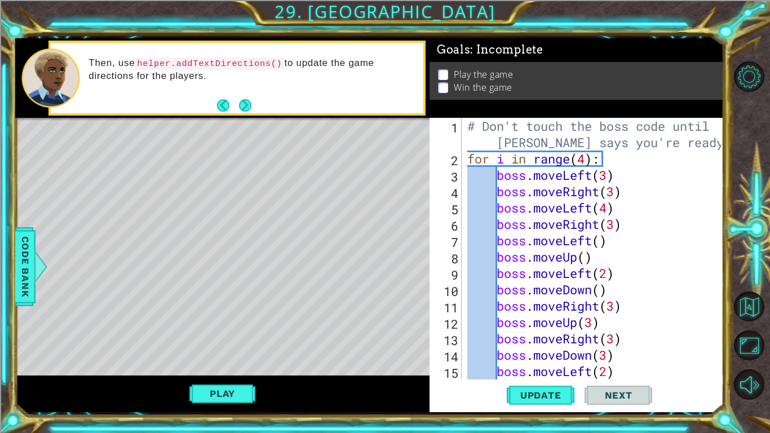
click at [463, 158] on div "# Build your Helper items BELOW this line 1 2 3 4 5 6 7 8 9 10 11 12 13 14 15 1…" at bounding box center [574, 248] width 291 height 261
click at [465, 159] on div "# Don't touch the boss code until [PERSON_NAME] says you're ready! for i in ran…" at bounding box center [595, 273] width 261 height 310
type textarea "for i in range(4):"
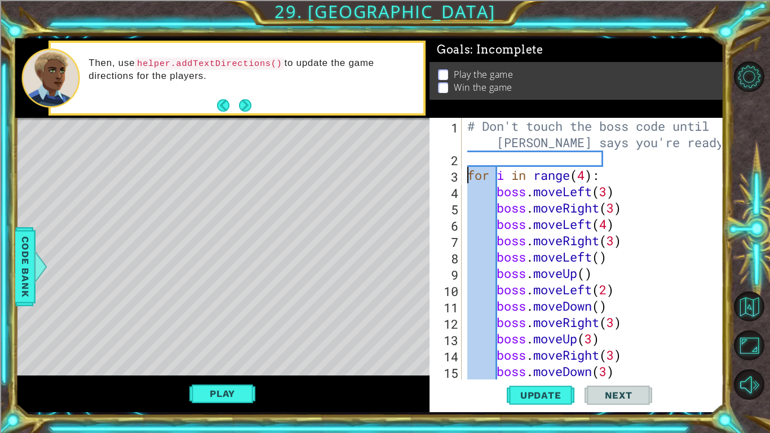
click at [479, 157] on div "# Don't touch the boss code until [PERSON_NAME] says you're ready! for i in ran…" at bounding box center [595, 273] width 261 height 310
paste textarea "helper.makeMapSize("large")"
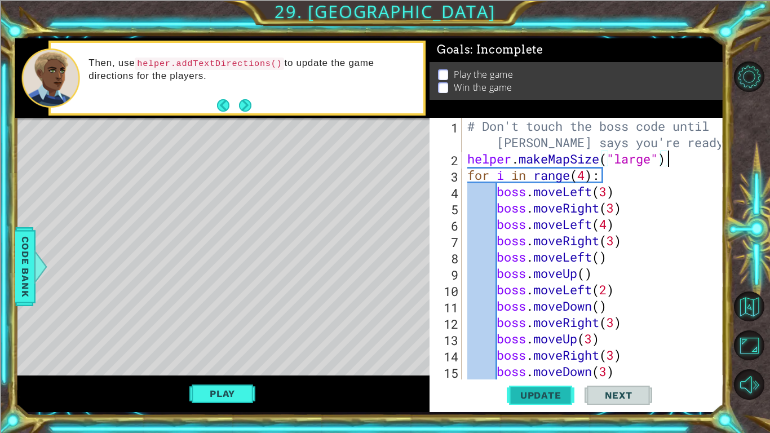
click at [522, 337] on button "Update" at bounding box center [540, 394] width 68 height 29
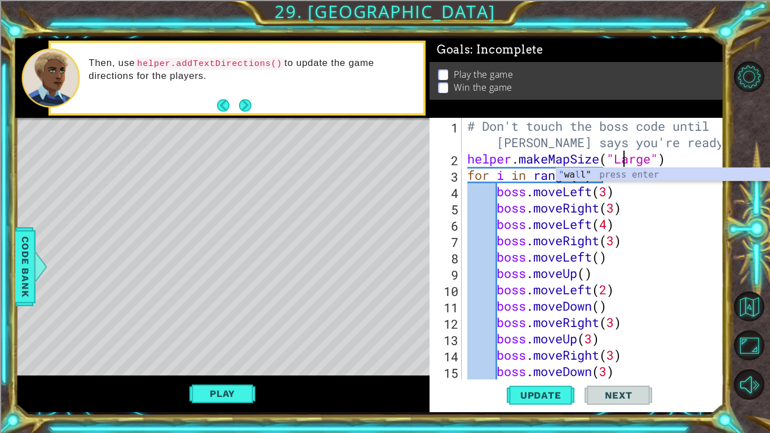
scroll to position [0, 7]
click at [537, 337] on span "Update" at bounding box center [541, 394] width 64 height 11
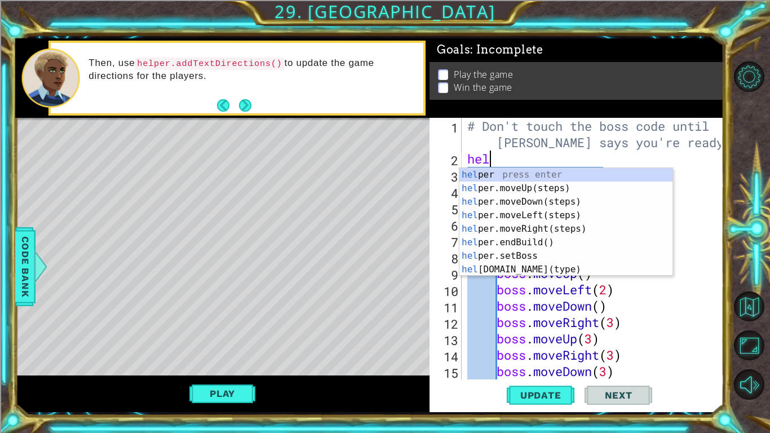
scroll to position [0, 0]
type textarea "h"
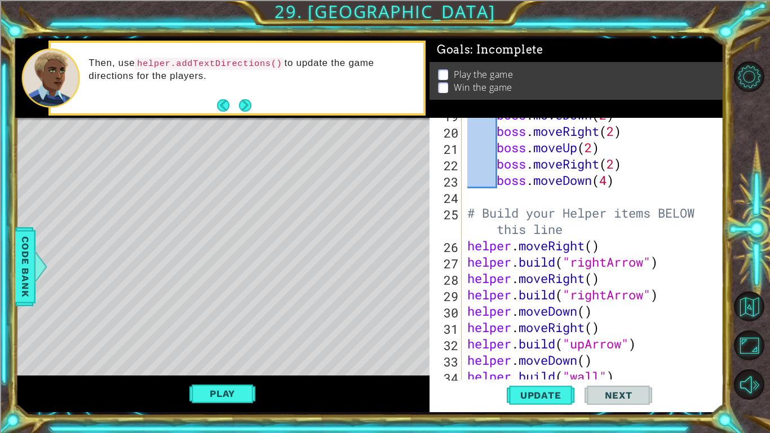
scroll to position [322, 0]
click at [585, 235] on div "boss . moveDown ( 2 ) boss . moveRight ( 2 ) boss . moveUp ( 2 ) boss . moveRig…" at bounding box center [595, 253] width 261 height 294
type textarea "# Build your Helper items BELOW this line"
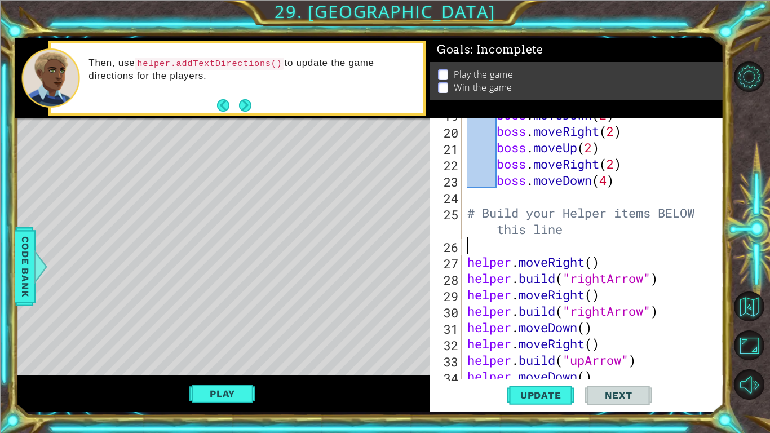
paste textarea "helper.makeMapSize("large")"
click at [522, 337] on button "Update" at bounding box center [540, 394] width 68 height 29
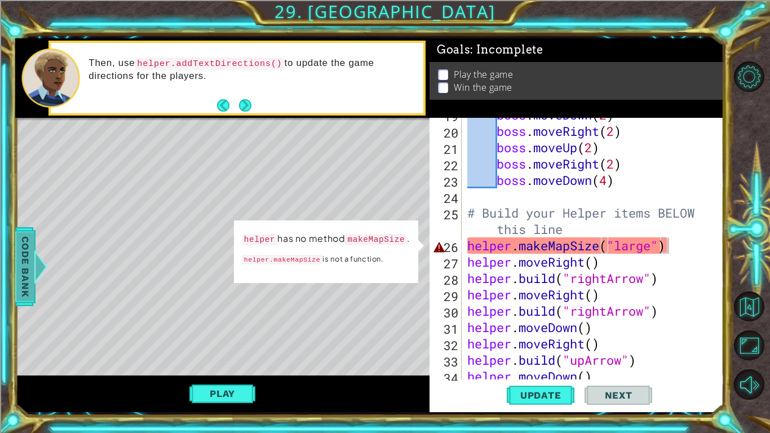
click at [41, 257] on div at bounding box center [41, 267] width 14 height 34
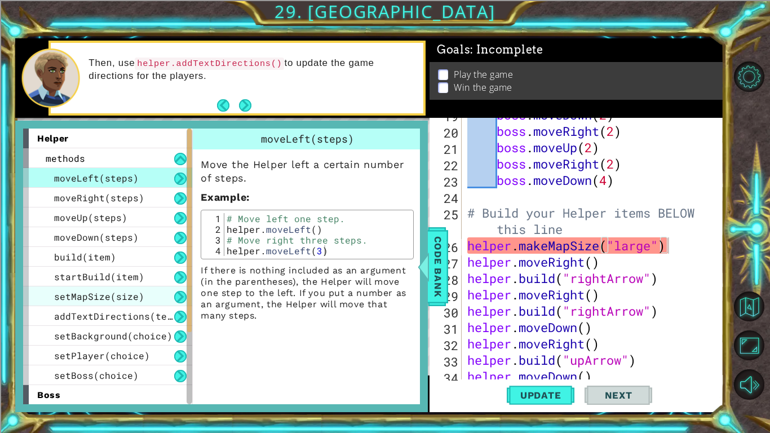
click at [114, 295] on span "setMapSize(size)" at bounding box center [99, 296] width 90 height 12
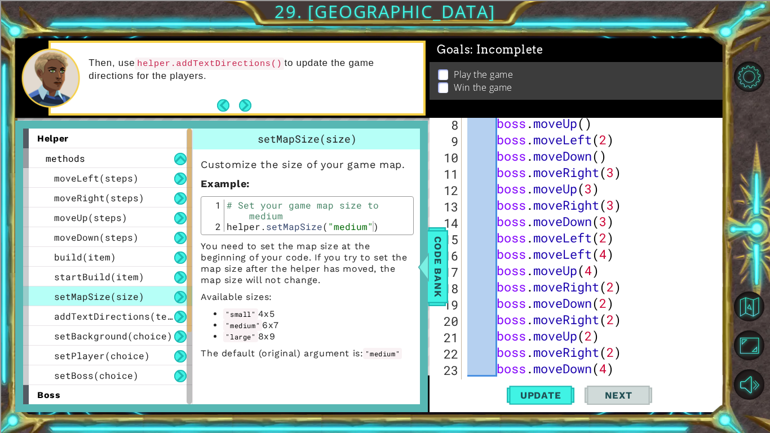
scroll to position [0, 0]
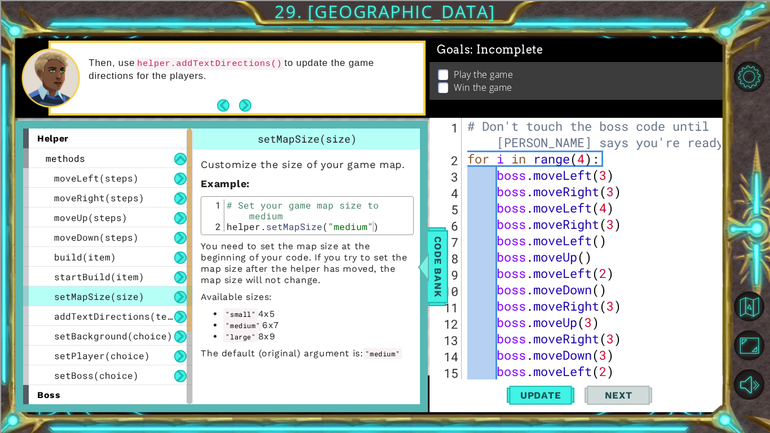
click at [679, 158] on div "# Don't touch the boss code until [PERSON_NAME] says you're ready! for i in ran…" at bounding box center [595, 273] width 261 height 310
click at [678, 147] on div "# Don't touch the boss code until [PERSON_NAME] says you're ready! for i in ran…" at bounding box center [595, 273] width 261 height 310
type textarea "# Don't touch the boss code until [PERSON_NAME] says you're ready!"
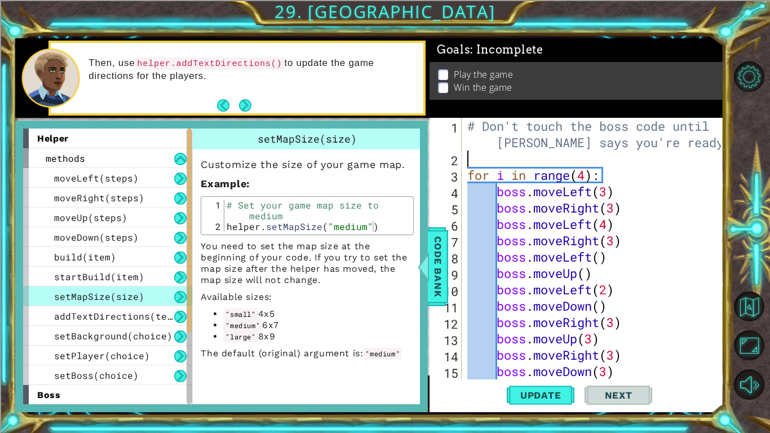
paste textarea "helper.makeMapSize("large")"
type textarea "helper.makeMapSize("large")"
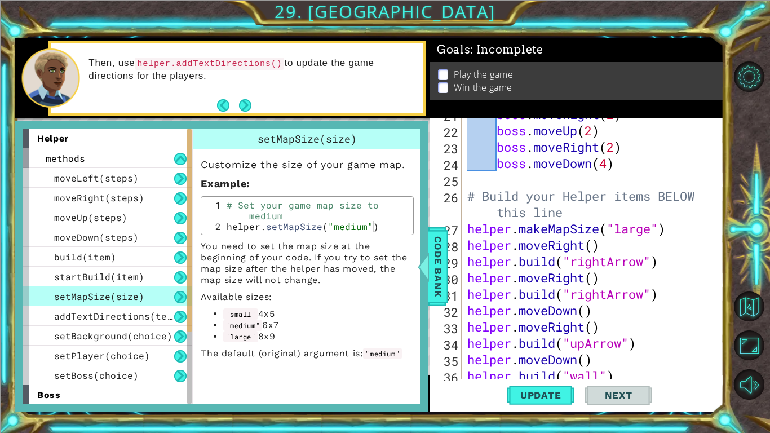
scroll to position [361, 0]
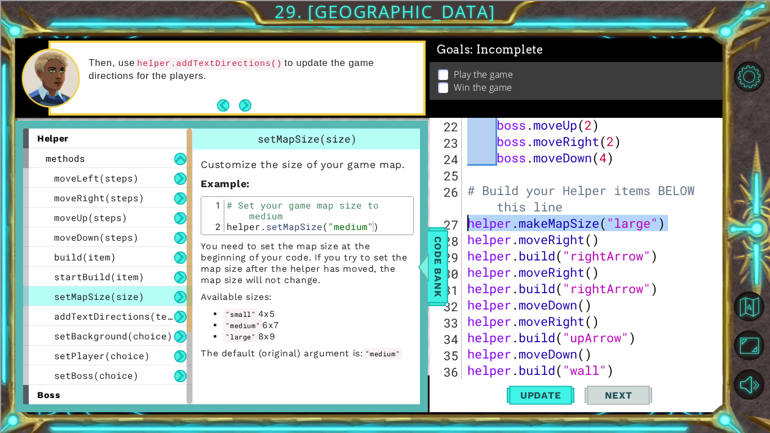
drag, startPoint x: 667, startPoint y: 223, endPoint x: 468, endPoint y: 224, distance: 198.9
click at [468, 224] on div "boss . moveUp ( 2 ) boss . moveRight ( 2 ) boss . moveDown ( 4 ) # Build your H…" at bounding box center [595, 264] width 261 height 294
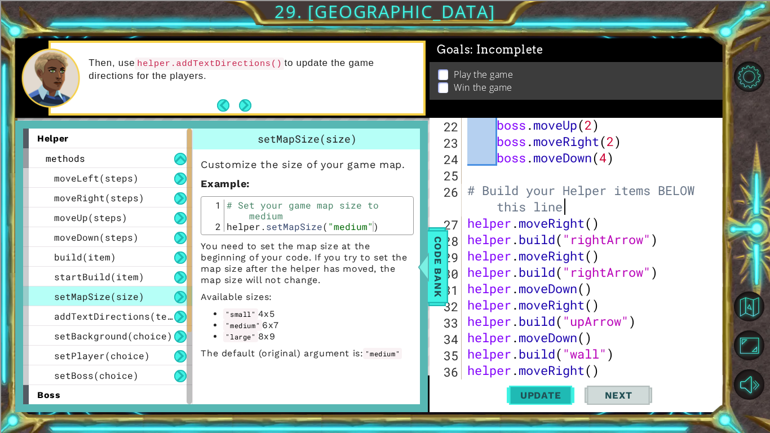
click at [547, 337] on button "Update" at bounding box center [540, 394] width 68 height 29
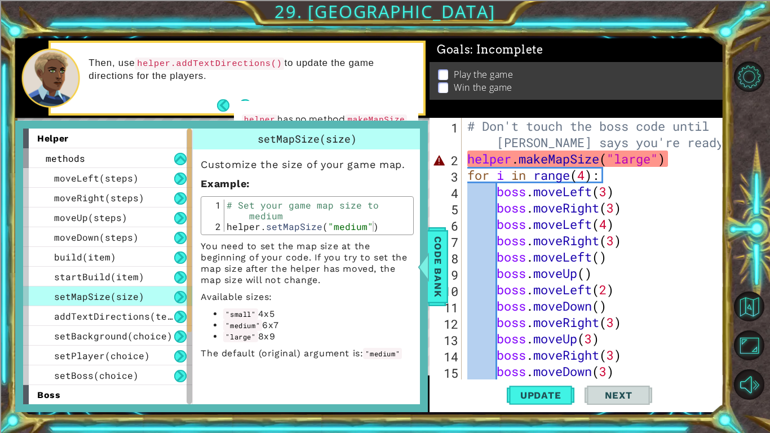
scroll to position [0, 0]
click at [436, 271] on span "Code Bank" at bounding box center [438, 266] width 18 height 69
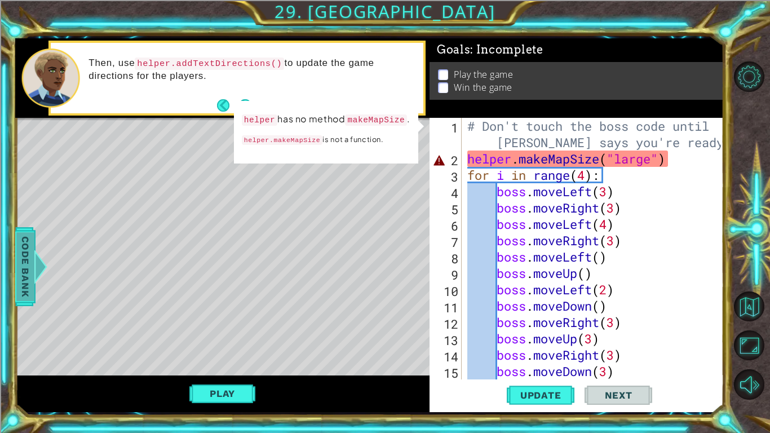
click at [30, 258] on span "Code Bank" at bounding box center [25, 266] width 18 height 69
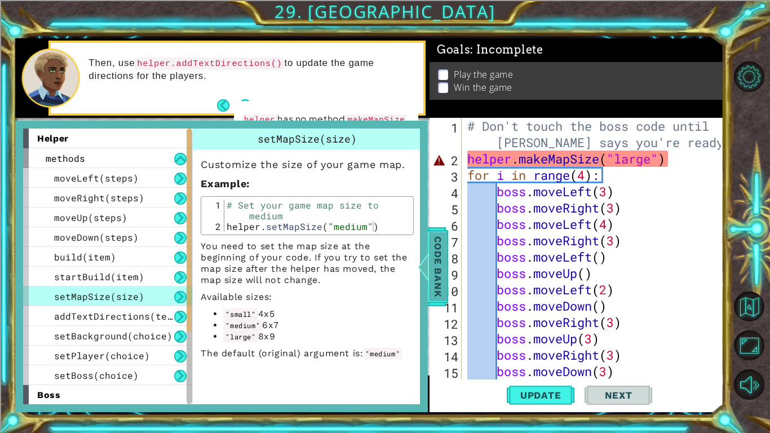
click at [443, 246] on span "Code Bank" at bounding box center [438, 266] width 18 height 69
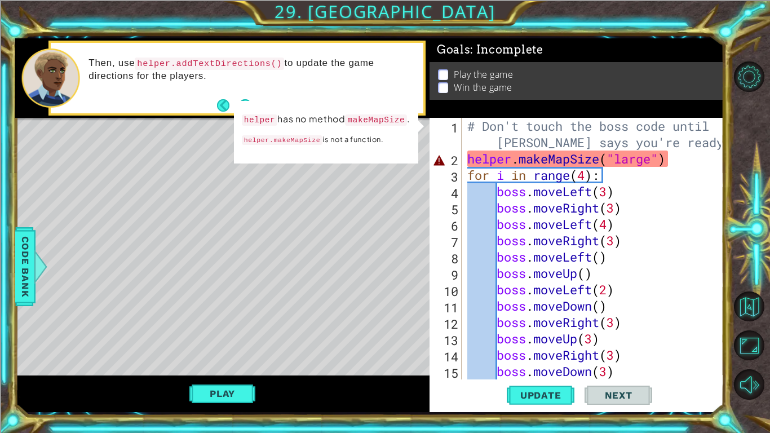
click at [547, 162] on div "# Don't touch the boss code until [PERSON_NAME] says you're ready! helper . mak…" at bounding box center [595, 273] width 261 height 310
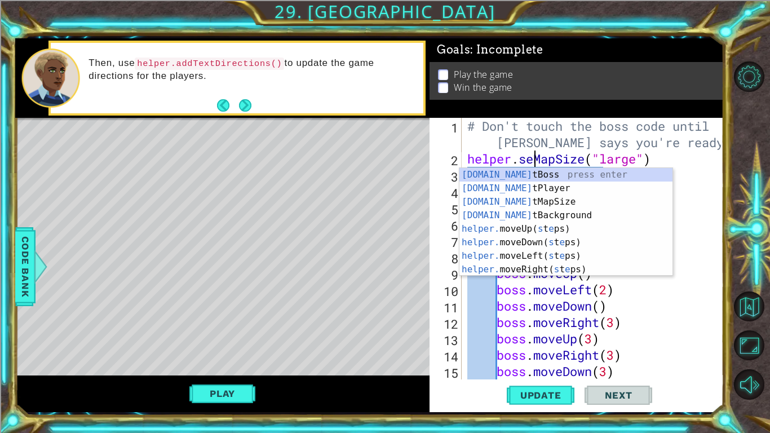
scroll to position [0, 3]
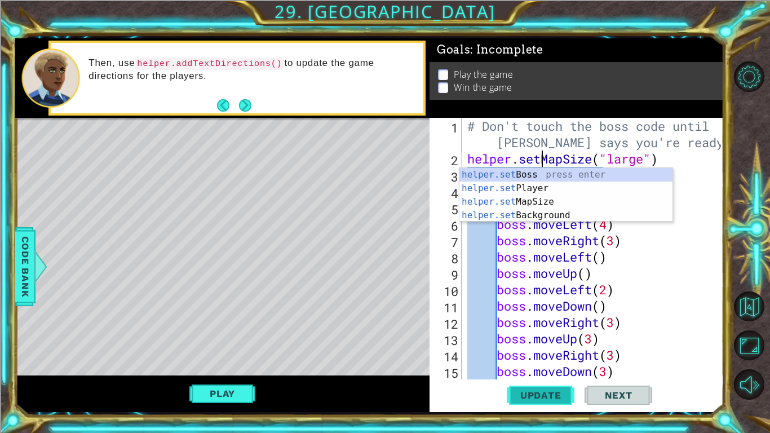
type textarea "helper.setMapSize("large")"
click at [560, 337] on span "Update" at bounding box center [541, 394] width 64 height 11
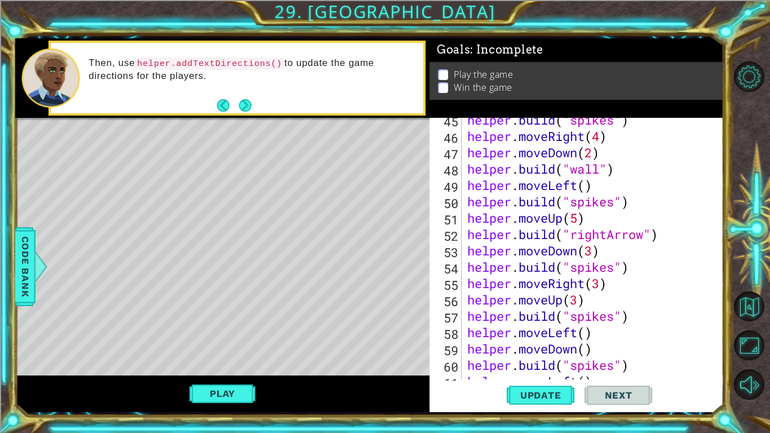
scroll to position [866, 0]
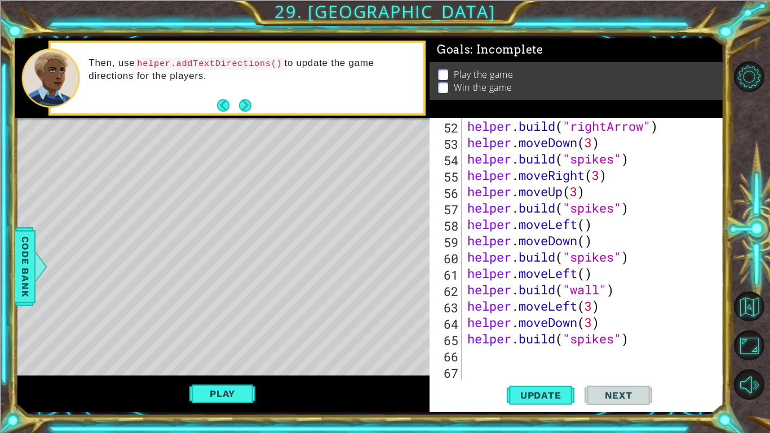
click at [488, 337] on div "helper . build ( "rightArrow" ) helper . moveDown ( 3 ) helper . build ( "spike…" at bounding box center [595, 265] width 261 height 294
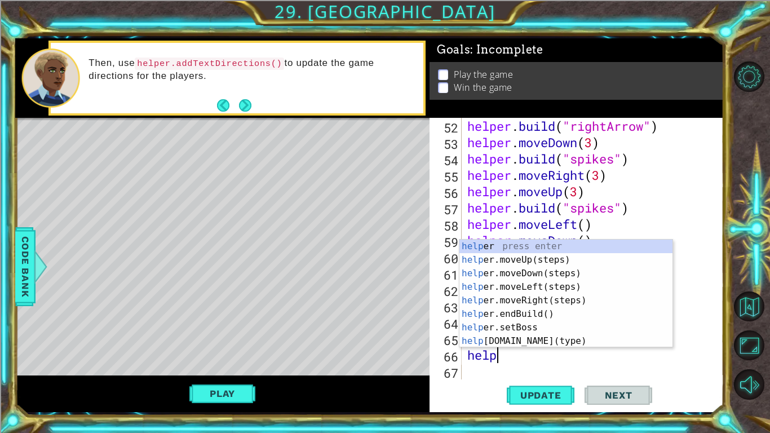
scroll to position [0, 1]
type textarea "helper"
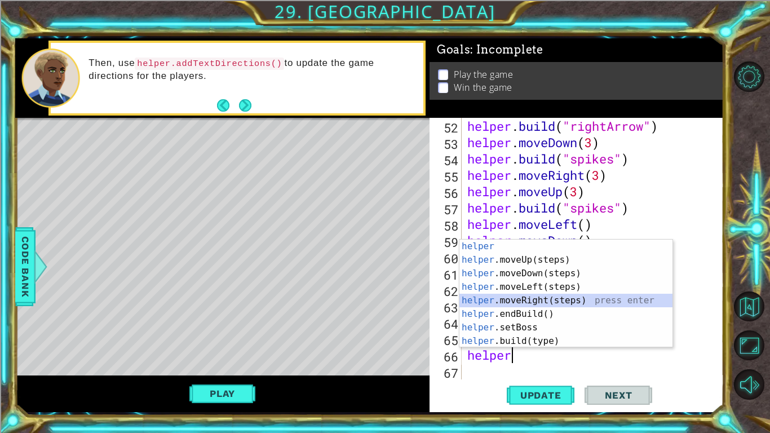
click at [539, 300] on div "helper press enter helper .moveUp(steps) press enter helper .moveDown(steps) pr…" at bounding box center [565, 306] width 213 height 135
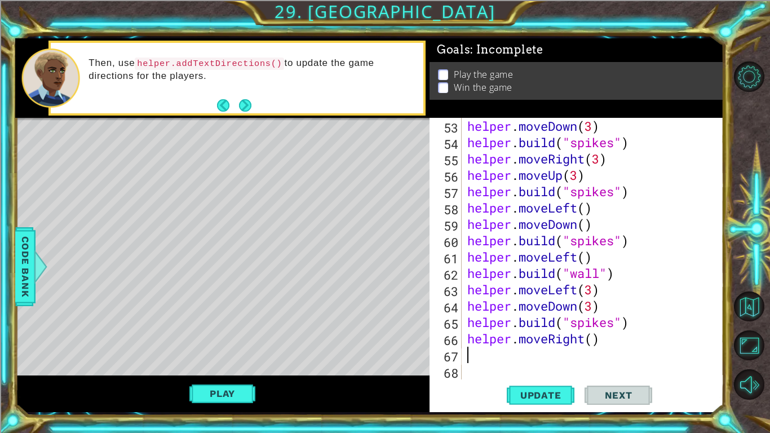
scroll to position [882, 0]
click at [593, 337] on div "helper . moveDown ( 3 ) helper . build ( "spikes" ) helper . moveRight ( 3 ) he…" at bounding box center [595, 265] width 261 height 294
type textarea "helper.moveRight(5)"
click at [487, 337] on div "helper . moveDown ( 3 ) helper . build ( "spikes" ) helper . moveRight ( 3 ) he…" at bounding box center [595, 265] width 261 height 294
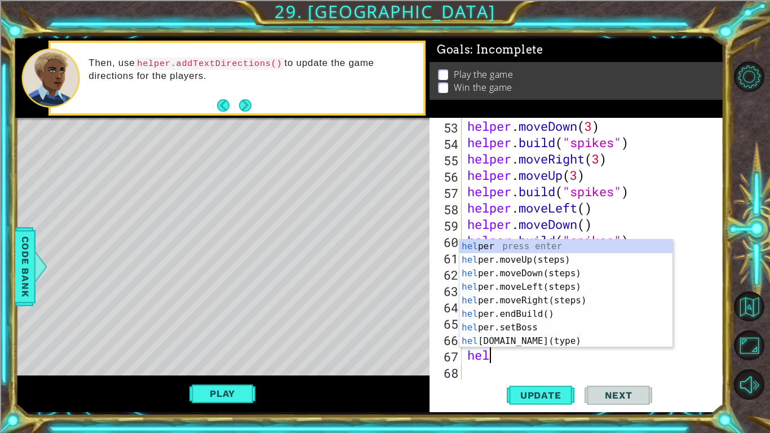
scroll to position [0, 1]
click at [488, 336] on div "helper press enter helper .moveUp(steps) press enter helper .moveDown(steps) pr…" at bounding box center [565, 306] width 213 height 135
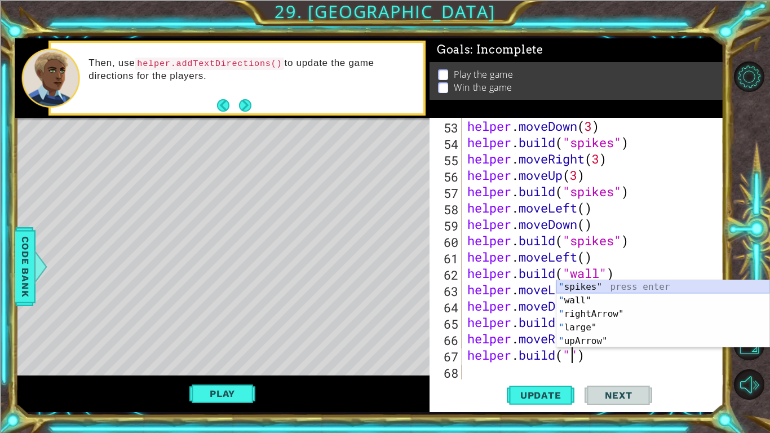
click at [598, 287] on div "" spikes" press enter " wall" press enter " rightArrow" press enter " large" pr…" at bounding box center [662, 327] width 213 height 95
type textarea "[DOMAIN_NAME]("spikes")"
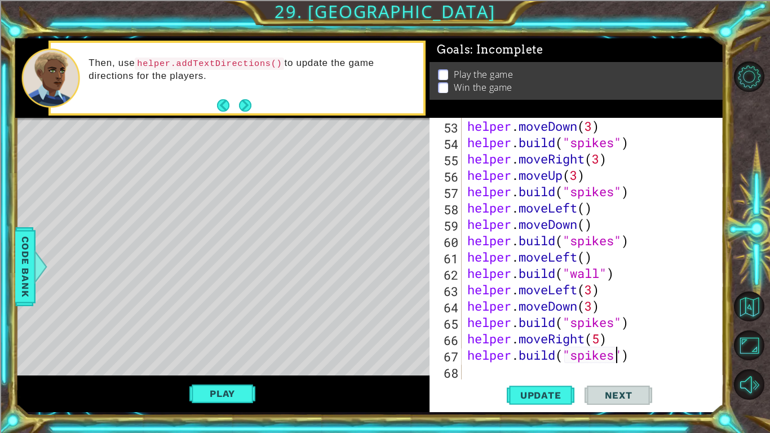
click at [490, 337] on div "helper . moveDown ( 3 ) helper . build ( "spikes" ) helper . moveRight ( 3 ) he…" at bounding box center [595, 265] width 261 height 294
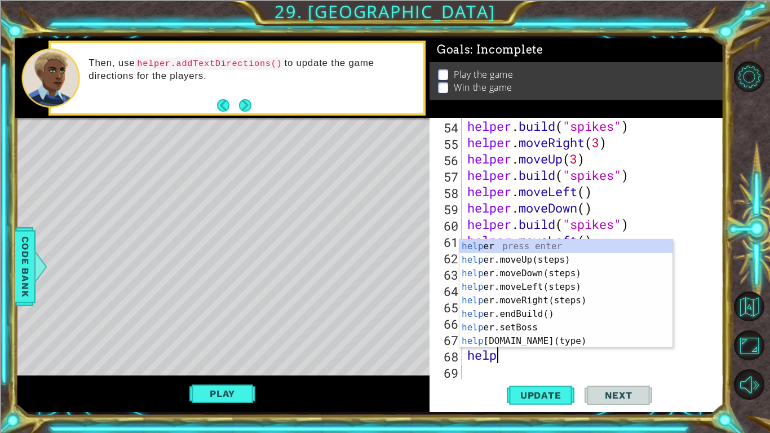
type textarea "helper"
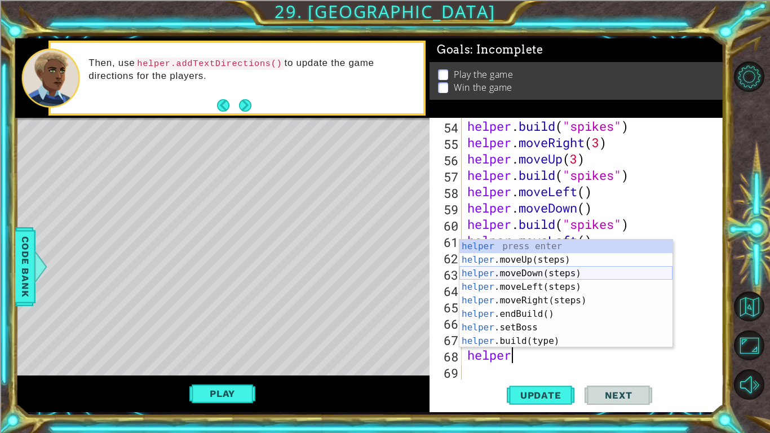
click at [510, 273] on div "helper press enter helper .moveUp(steps) press enter helper .moveDown(steps) pr…" at bounding box center [565, 306] width 213 height 135
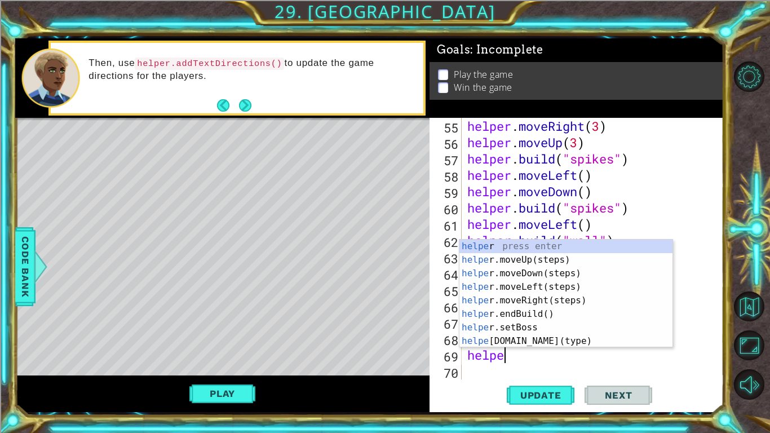
type textarea "helper"
click at [550, 301] on div "helper press enter helper .moveUp(steps) press enter helper .moveDown(steps) pr…" at bounding box center [565, 306] width 213 height 135
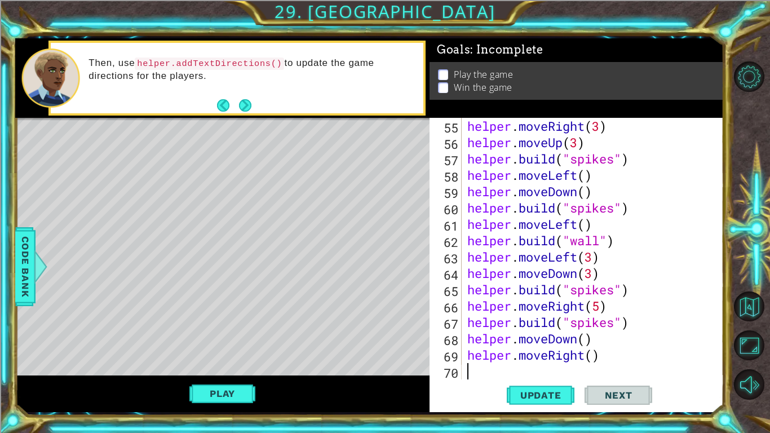
scroll to position [931, 0]
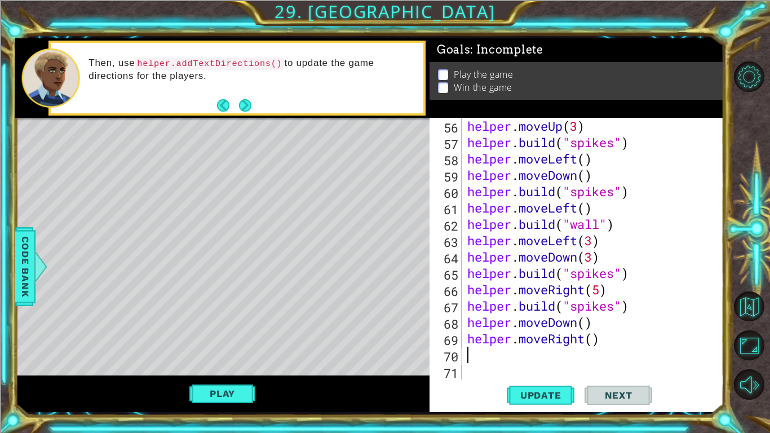
click at [593, 337] on div "helper . moveUp ( 3 ) helper . build ( "spikes" ) helper . moveLeft ( ) helper …" at bounding box center [595, 265] width 261 height 294
type textarea "helper.moveRight()"
click at [478, 337] on div "helper . moveUp ( 3 ) helper . build ( "spikes" ) helper . moveLeft ( ) helper …" at bounding box center [595, 265] width 261 height 294
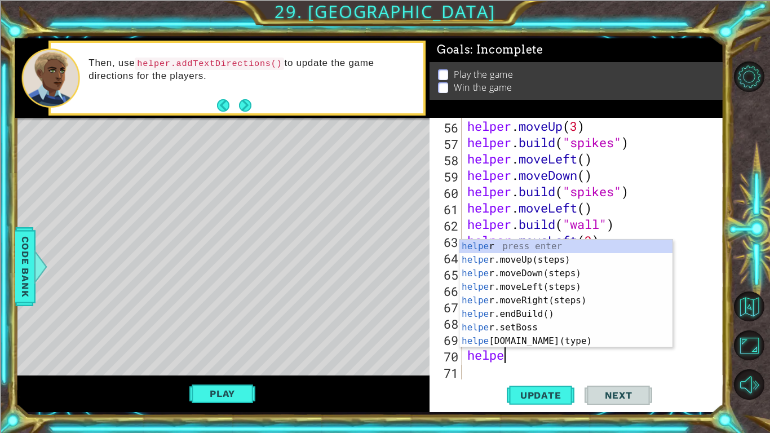
scroll to position [0, 1]
click at [512, 337] on div "helper press enter helper .moveUp(steps) press enter helper .moveDown(steps) pr…" at bounding box center [565, 306] width 213 height 135
type textarea "[DOMAIN_NAME]("wall")"
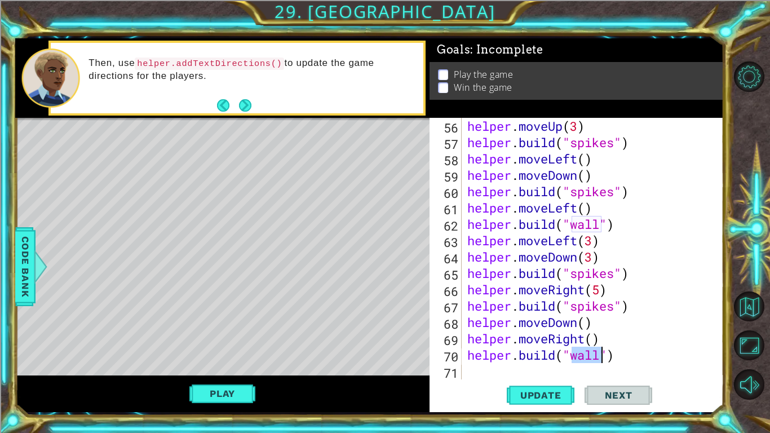
click at [471, 337] on div "helper . moveUp ( 3 ) helper . build ( "spikes" ) helper . moveLeft ( ) helper …" at bounding box center [595, 265] width 261 height 294
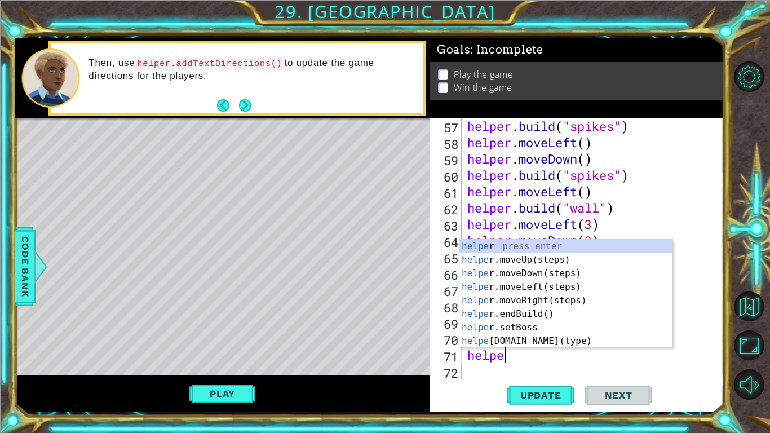
type textarea "helper"
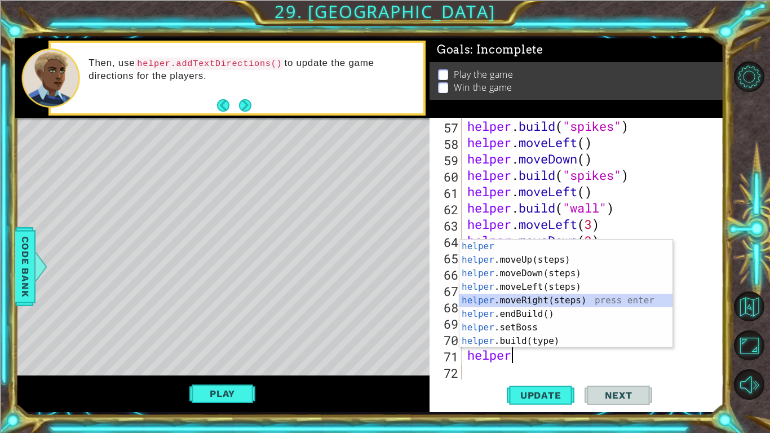
click at [518, 298] on div "helper press enter helper .moveUp(steps) press enter helper .moveDown(steps) pr…" at bounding box center [565, 306] width 213 height 135
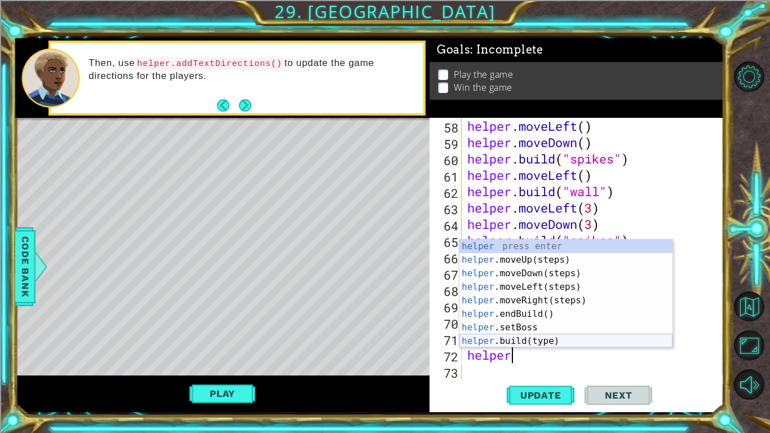
click at [555, 337] on div "helper press enter helper .moveUp(steps) press enter helper .moveDown(steps) pr…" at bounding box center [565, 306] width 213 height 135
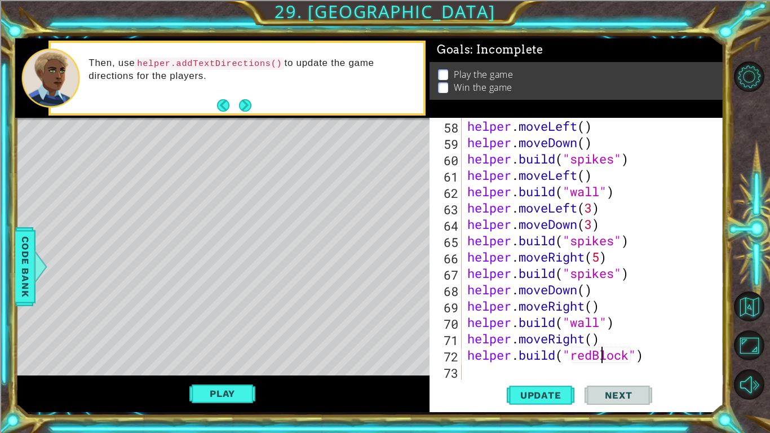
scroll to position [0, 6]
type textarea "[DOMAIN_NAME]("redBlock")"
click at [565, 337] on span "Update" at bounding box center [541, 394] width 64 height 11
click at [480, 337] on div "helper . moveLeft ( ) helper . moveDown ( ) helper . build ( "spikes" ) helper …" at bounding box center [595, 265] width 261 height 294
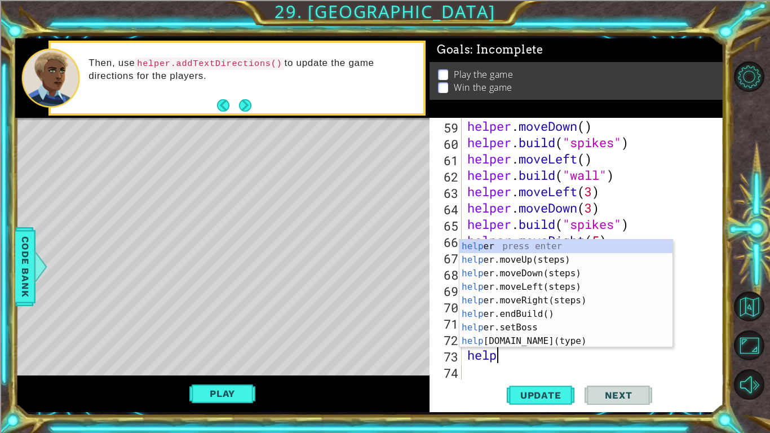
scroll to position [0, 1]
type textarea "helper"
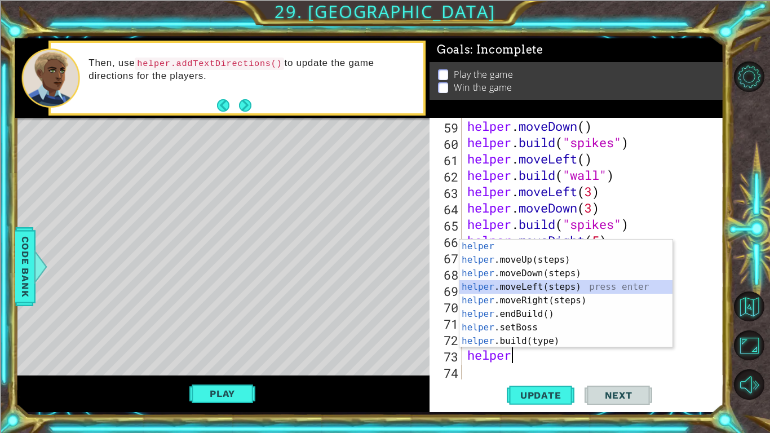
click at [527, 288] on div "helper press enter helper .moveUp(steps) press enter helper .moveDown(steps) pr…" at bounding box center [565, 306] width 213 height 135
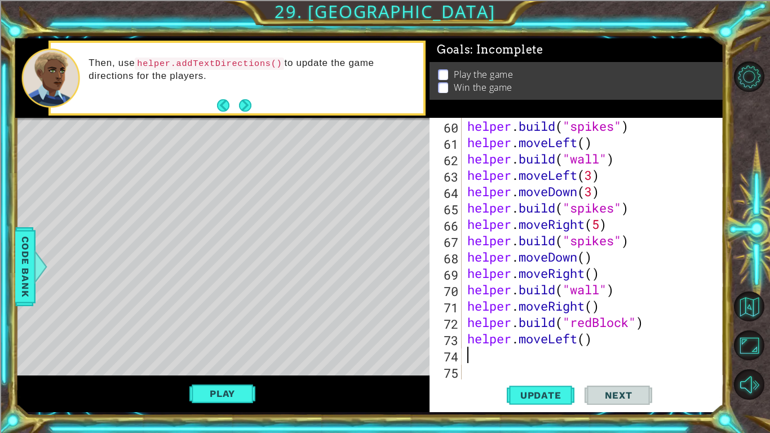
scroll to position [997, 0]
click at [585, 337] on div "helper . build ( "spikes" ) helper . moveLeft ( ) helper . build ( "wall" ) hel…" at bounding box center [595, 265] width 261 height 294
type textarea "helper.moveLeft(3)"
click at [494, 337] on div "helper . build ( "spikes" ) helper . moveLeft ( ) helper . build ( "wall" ) hel…" at bounding box center [595, 265] width 261 height 294
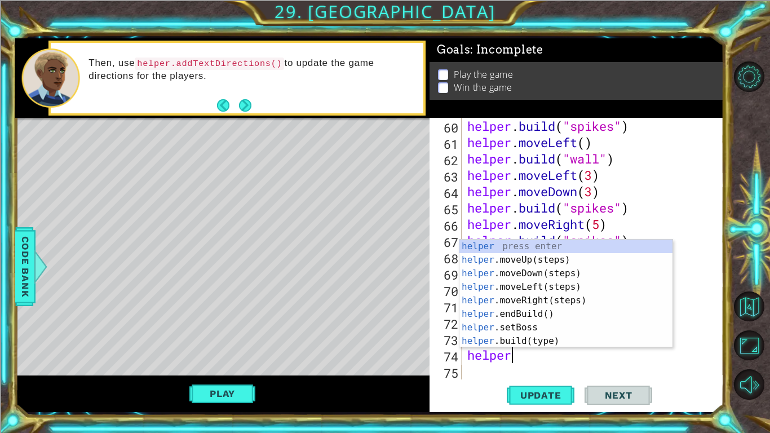
scroll to position [0, 1]
click at [545, 337] on div "helper press enter helper .moveUp(steps) press enter helper .moveDown(steps) pr…" at bounding box center [565, 306] width 213 height 135
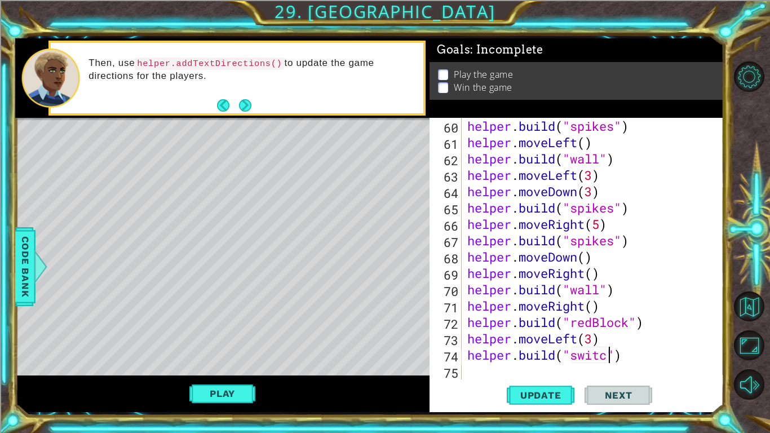
scroll to position [0, 7]
click at [555, 337] on span "Update" at bounding box center [541, 394] width 64 height 11
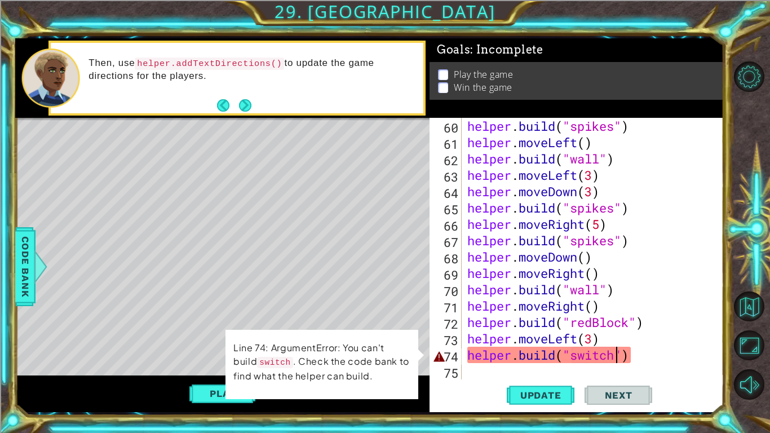
click at [578, 337] on div "helper . build ( "spikes" ) helper . moveLeft ( ) helper . build ( "wall" ) hel…" at bounding box center [595, 265] width 261 height 294
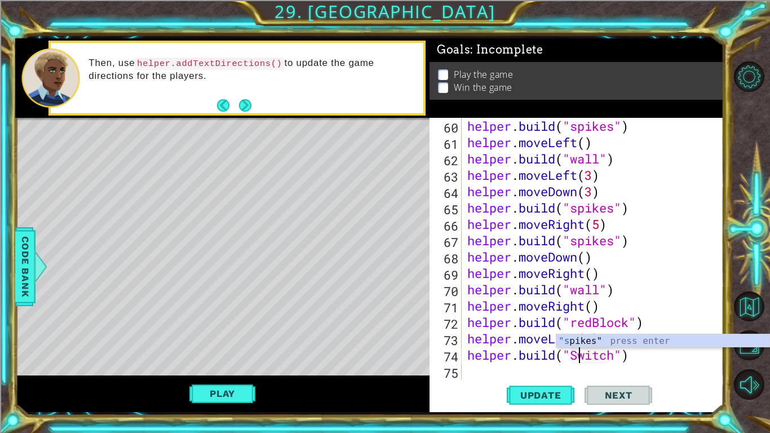
scroll to position [0, 5]
click at [549, 337] on span "Update" at bounding box center [541, 394] width 64 height 11
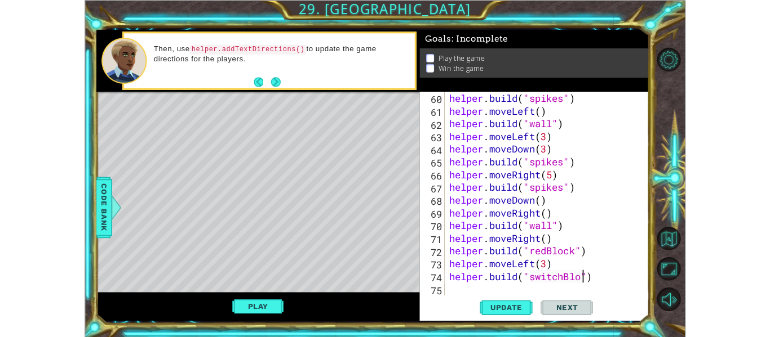
scroll to position [0, 8]
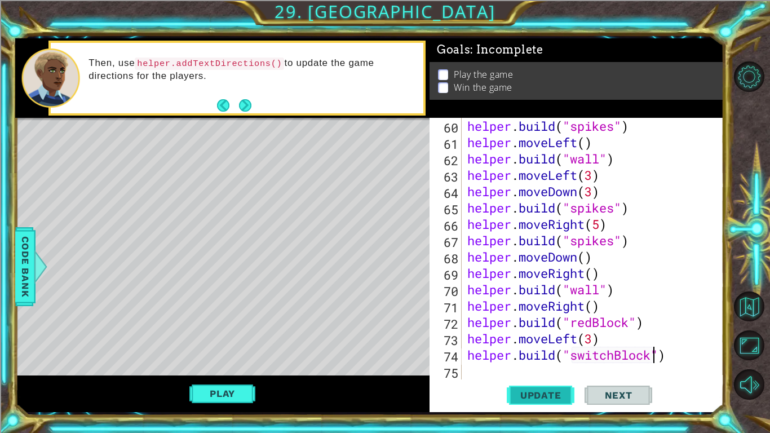
type textarea "[DOMAIN_NAME]("switchBlock")"
click at [562, 337] on button "Update" at bounding box center [540, 394] width 68 height 29
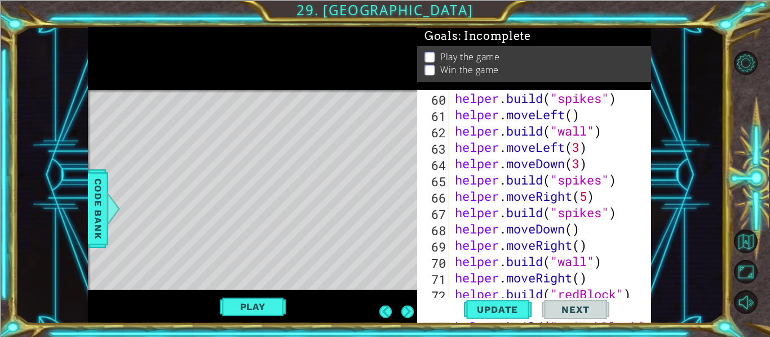
scroll to position [1013, 0]
